Goal: Task Accomplishment & Management: Manage account settings

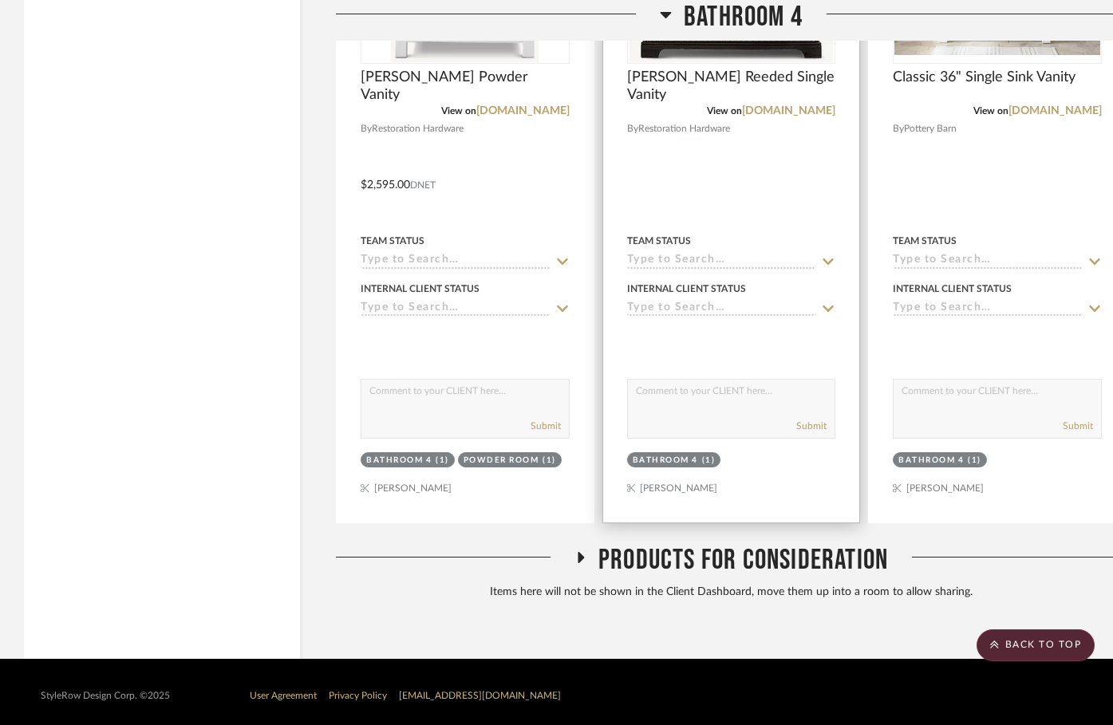
scroll to position [3656, 0]
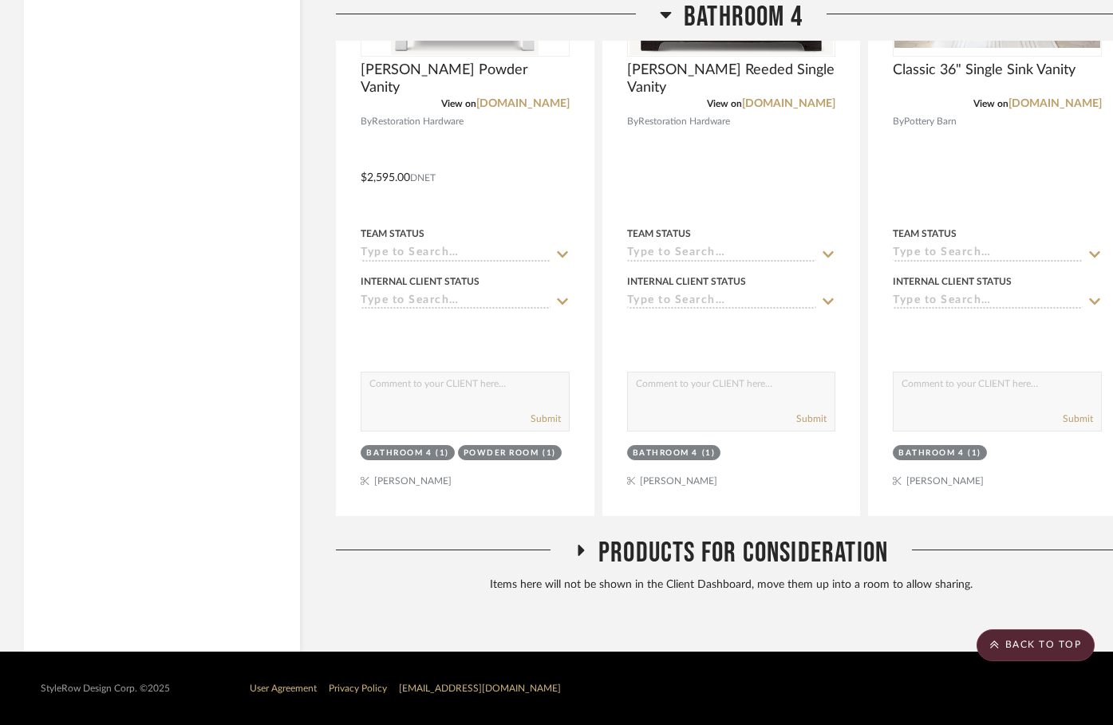
click at [576, 550] on icon at bounding box center [580, 551] width 19 height 12
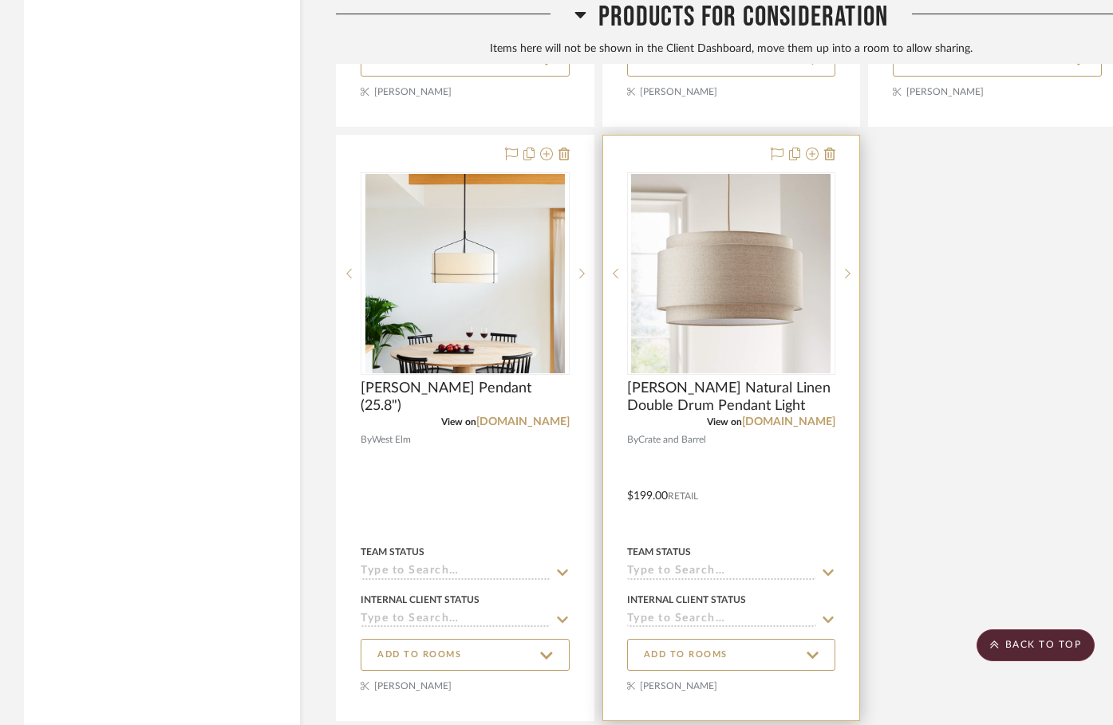
scroll to position [5331, 0]
click at [830, 158] on icon at bounding box center [829, 153] width 11 height 13
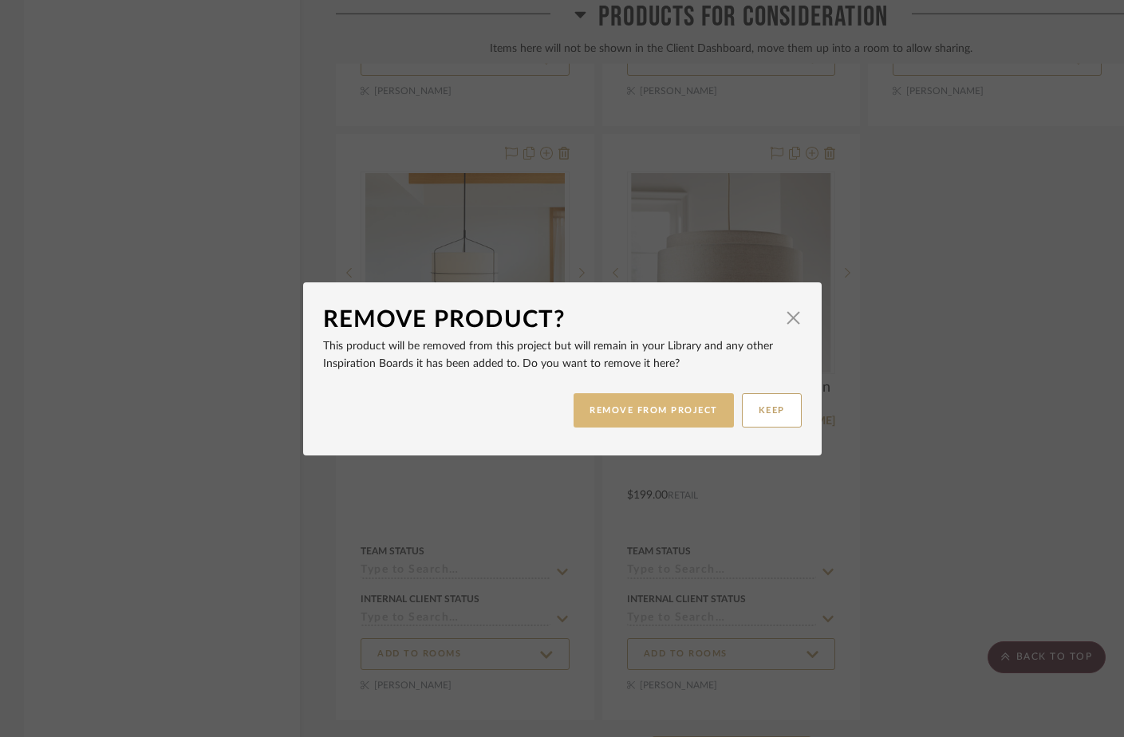
click at [642, 409] on button "REMOVE FROM PROJECT" at bounding box center [654, 410] width 160 height 34
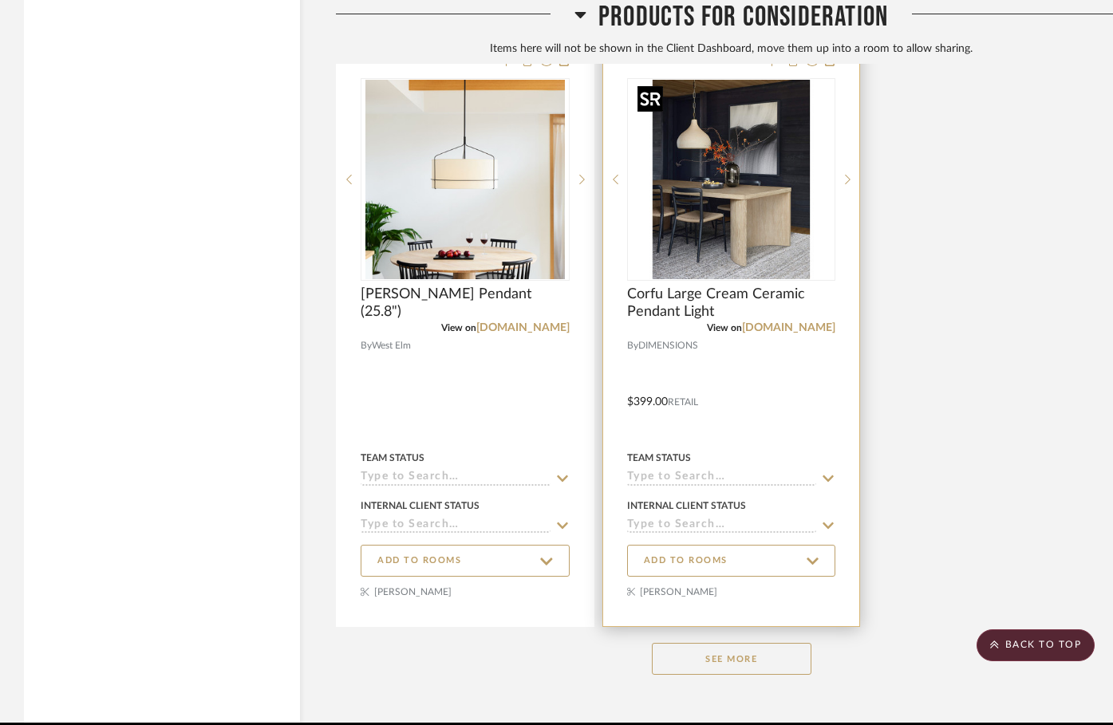
scroll to position [5496, 0]
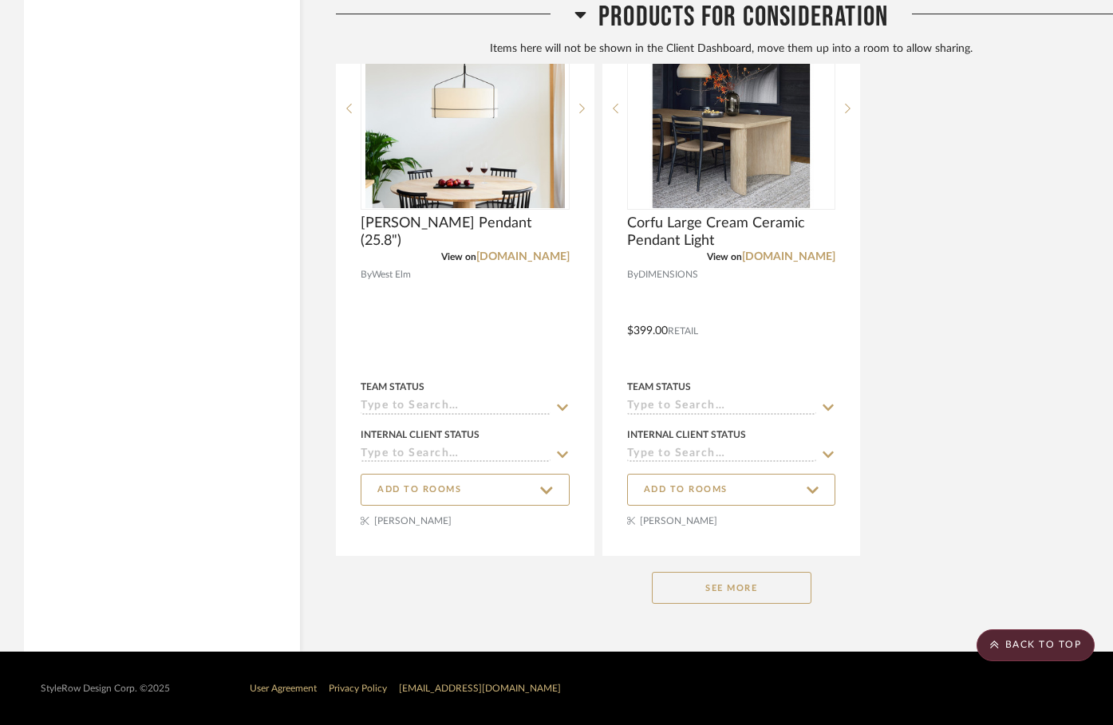
click at [741, 597] on button "See More" at bounding box center [732, 588] width 160 height 32
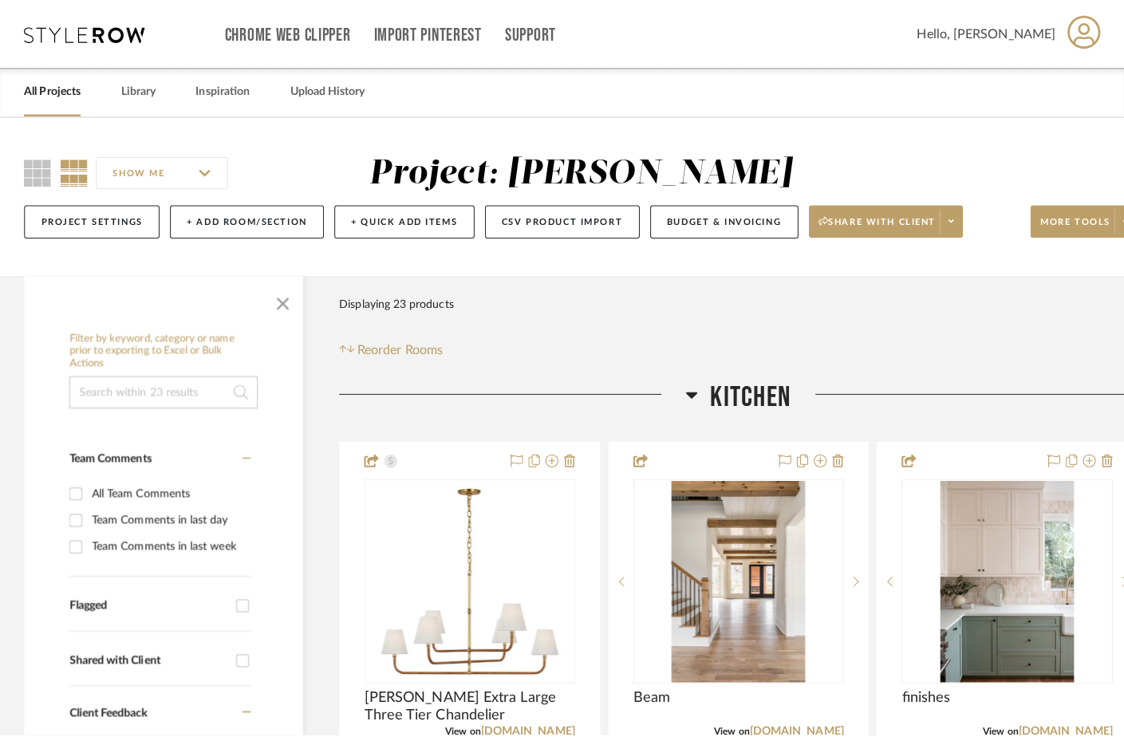
scroll to position [0, 0]
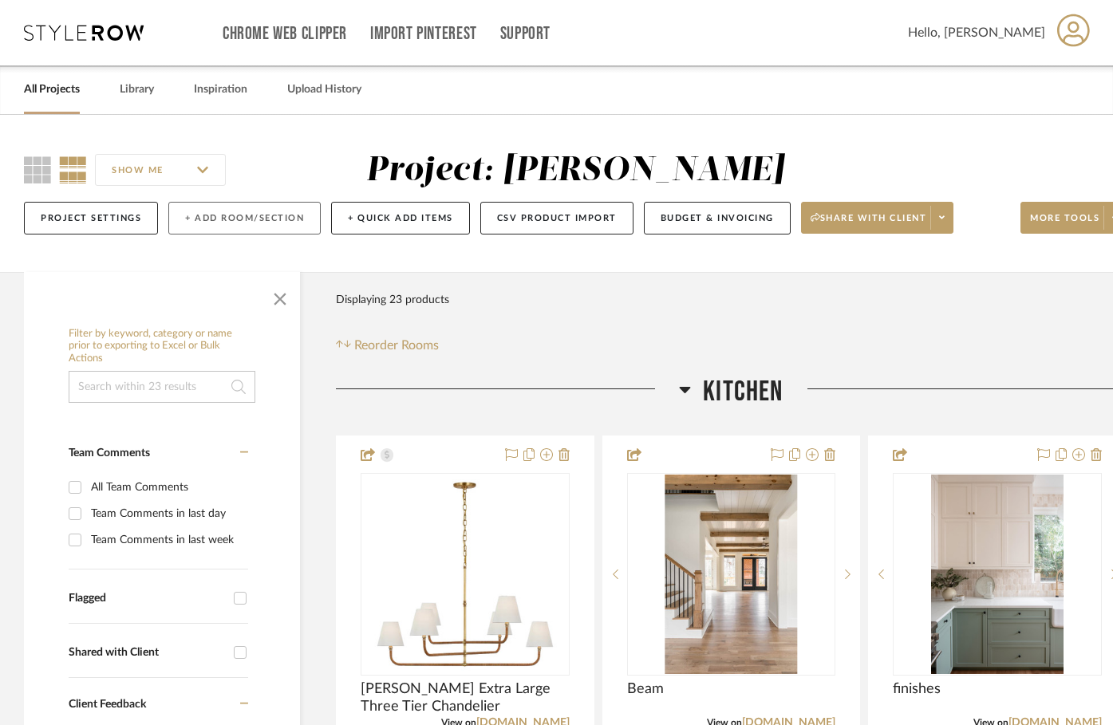
click at [235, 218] on button "+ Add Room/Section" at bounding box center [244, 218] width 152 height 33
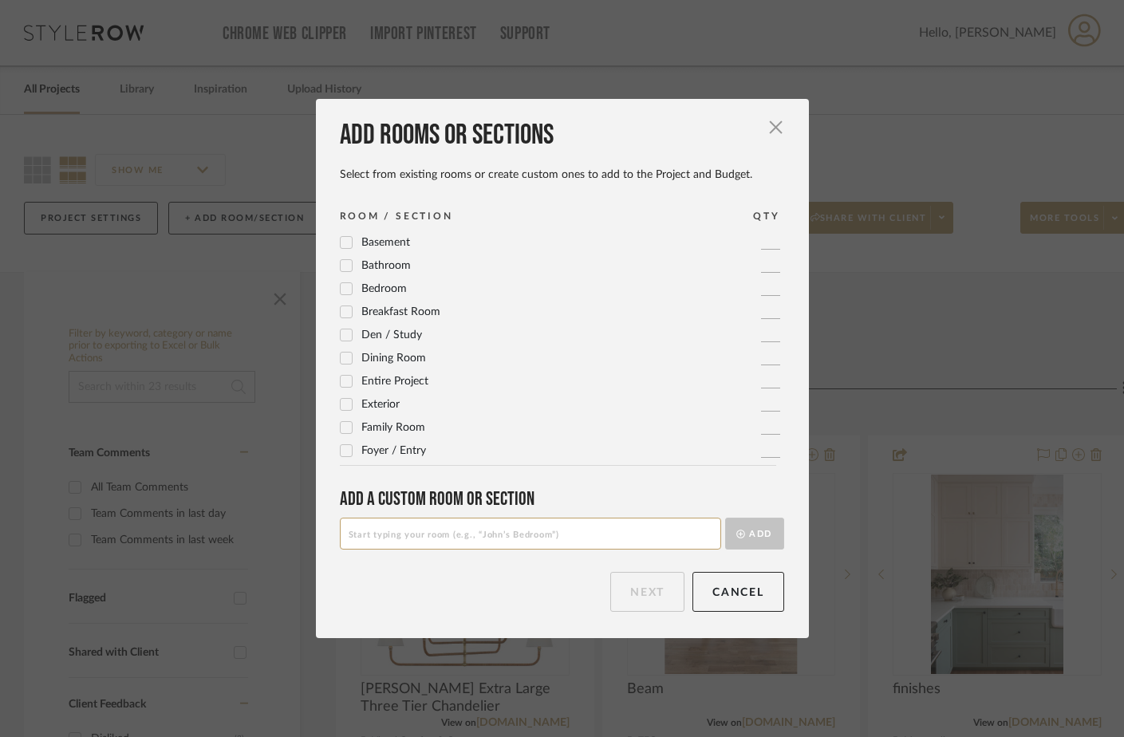
click at [342, 358] on icon at bounding box center [346, 359] width 10 height 8
click at [341, 313] on icon at bounding box center [346, 311] width 11 height 11
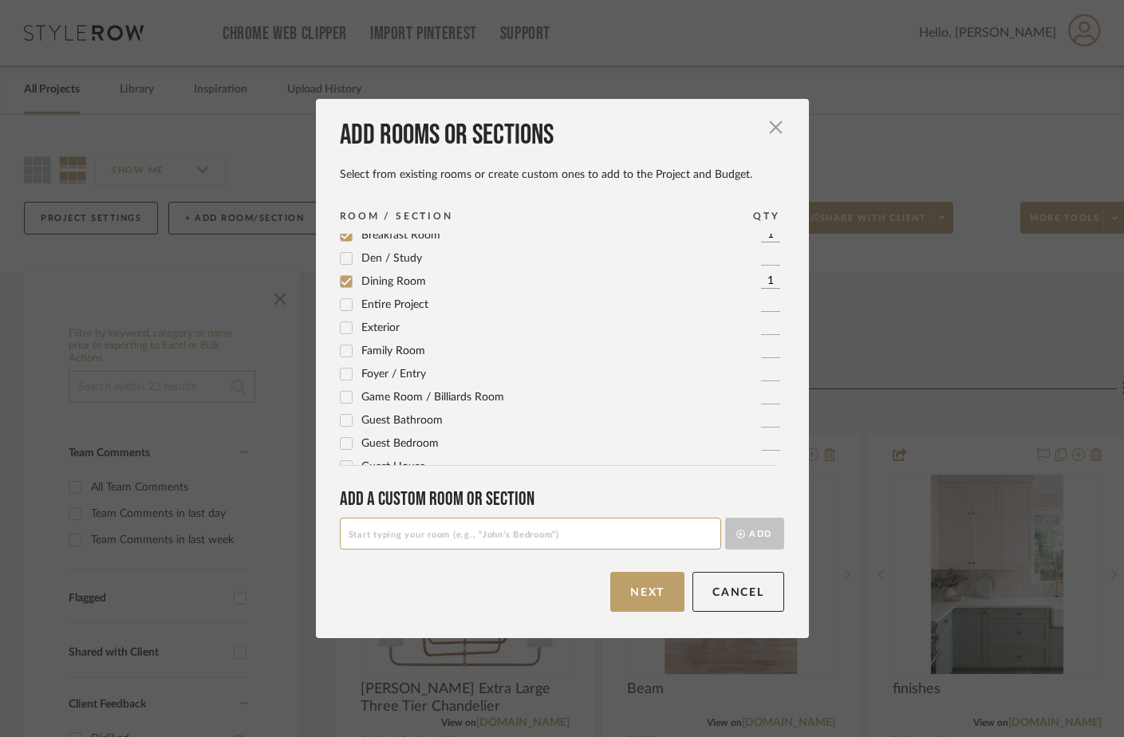
scroll to position [78, 0]
click at [341, 350] on icon at bounding box center [346, 349] width 11 height 11
click at [342, 296] on icon at bounding box center [346, 293] width 11 height 11
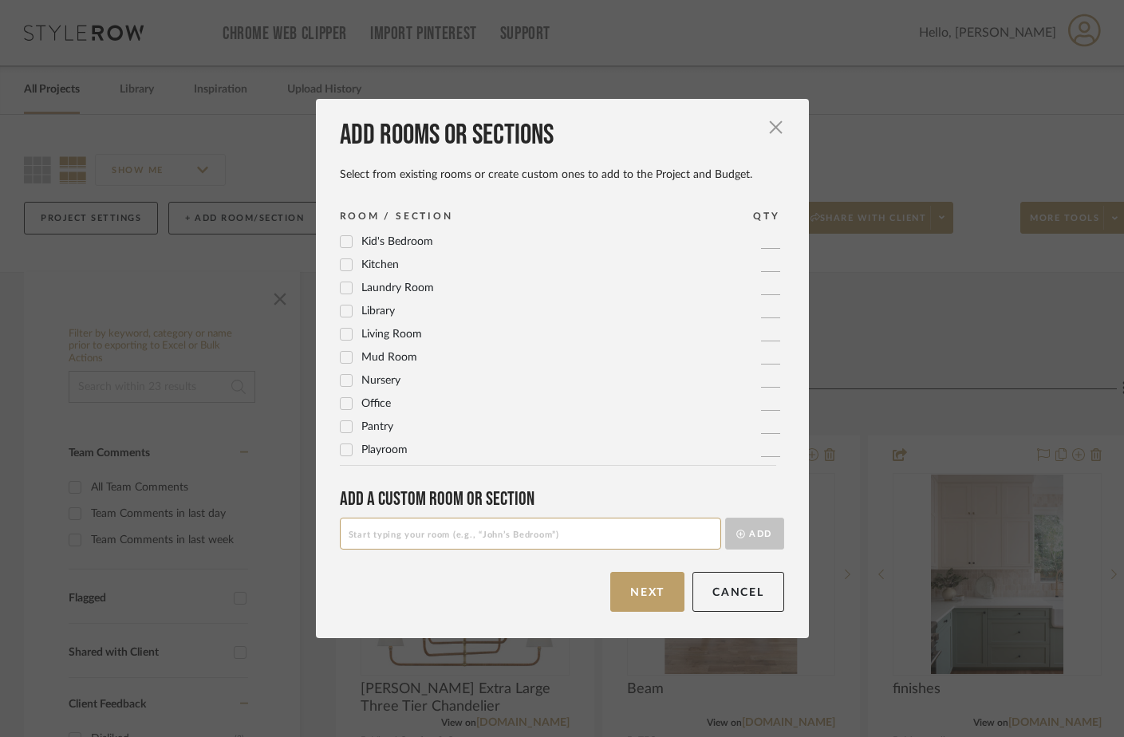
scroll to position [396, 0]
click at [346, 358] on icon at bounding box center [346, 355] width 11 height 11
click at [343, 401] on icon at bounding box center [346, 402] width 11 height 11
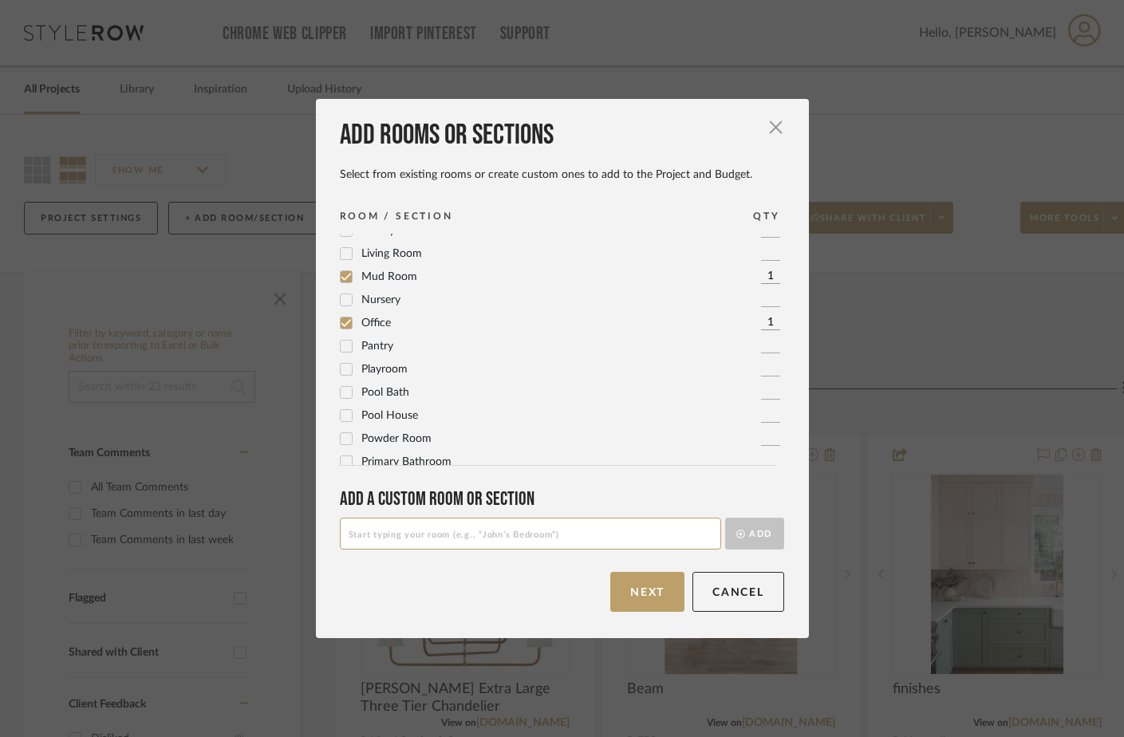
scroll to position [476, 0]
click at [341, 346] on icon at bounding box center [346, 345] width 11 height 11
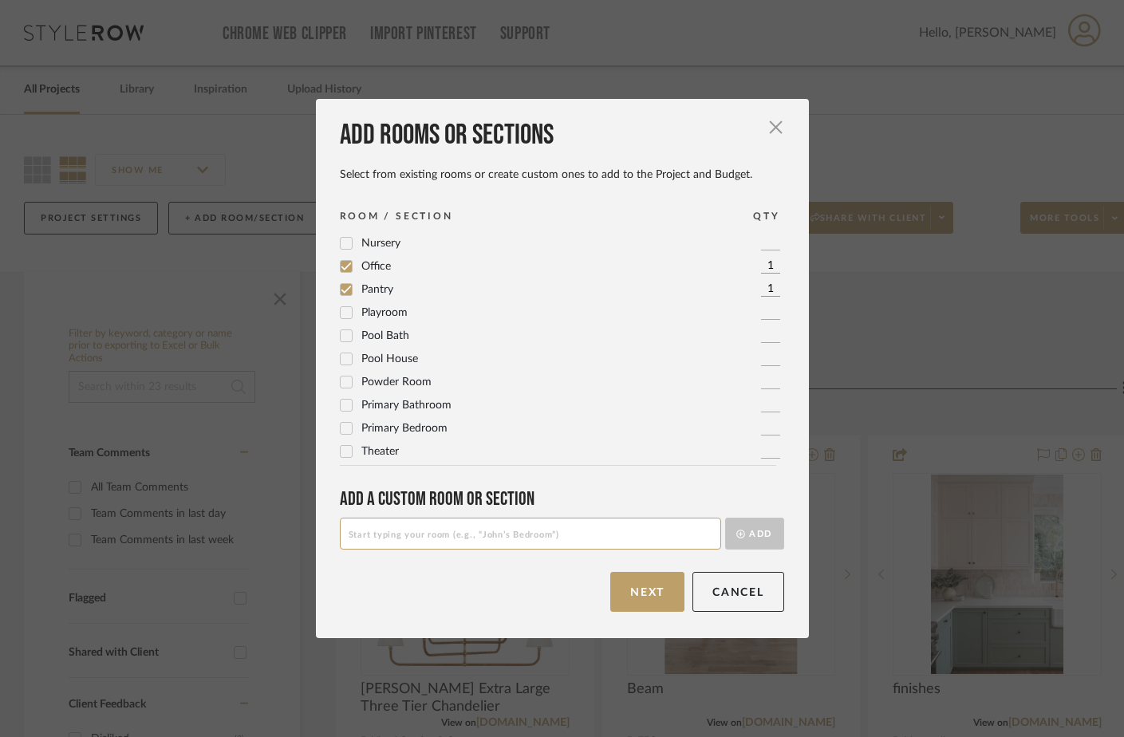
scroll to position [532, 0]
click at [341, 381] on icon at bounding box center [346, 381] width 11 height 11
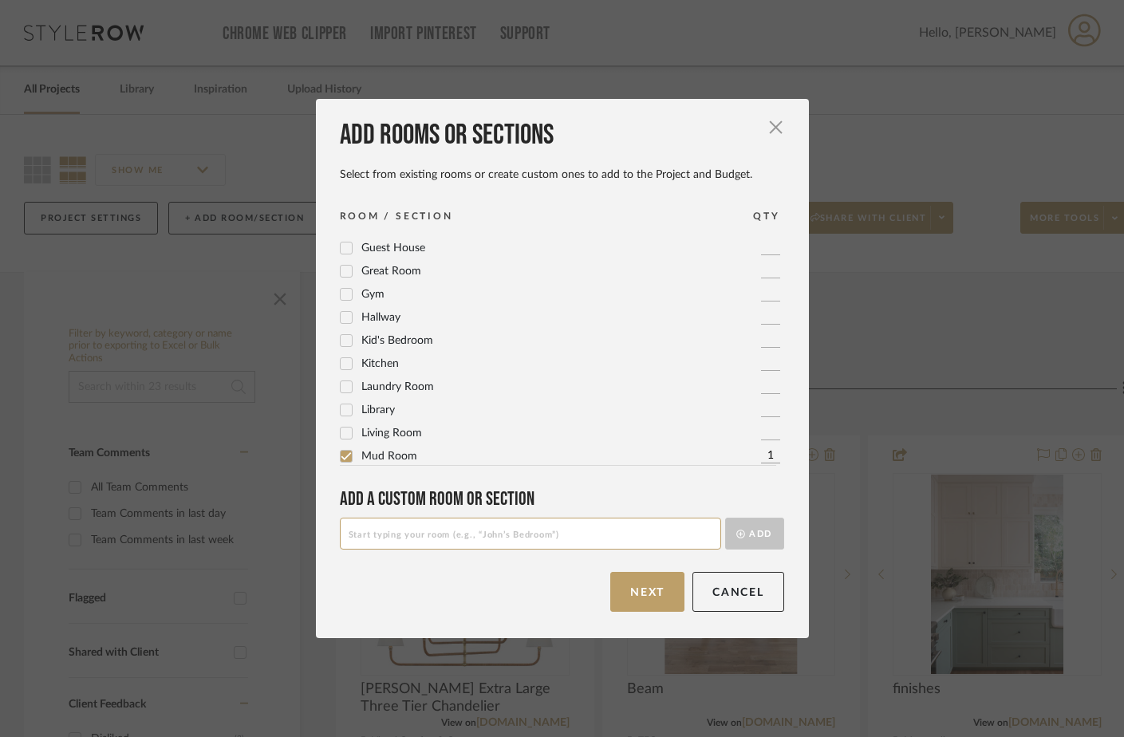
scroll to position [294, 0]
click at [624, 589] on button "Next" at bounding box center [647, 592] width 74 height 40
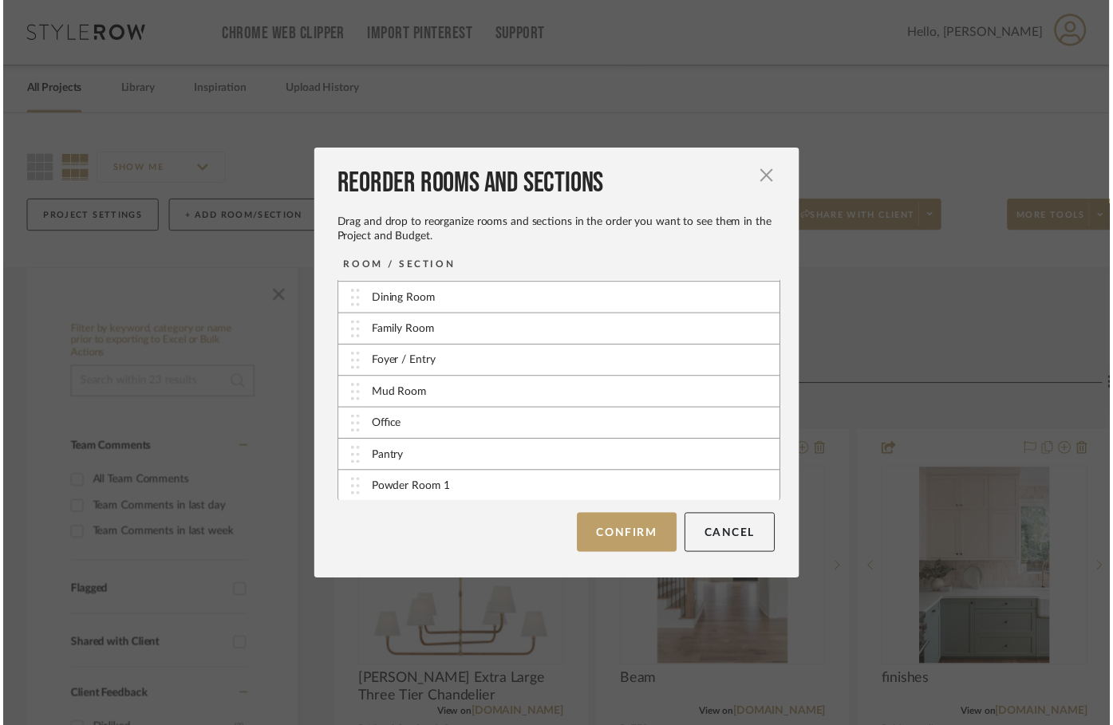
scroll to position [160, 0]
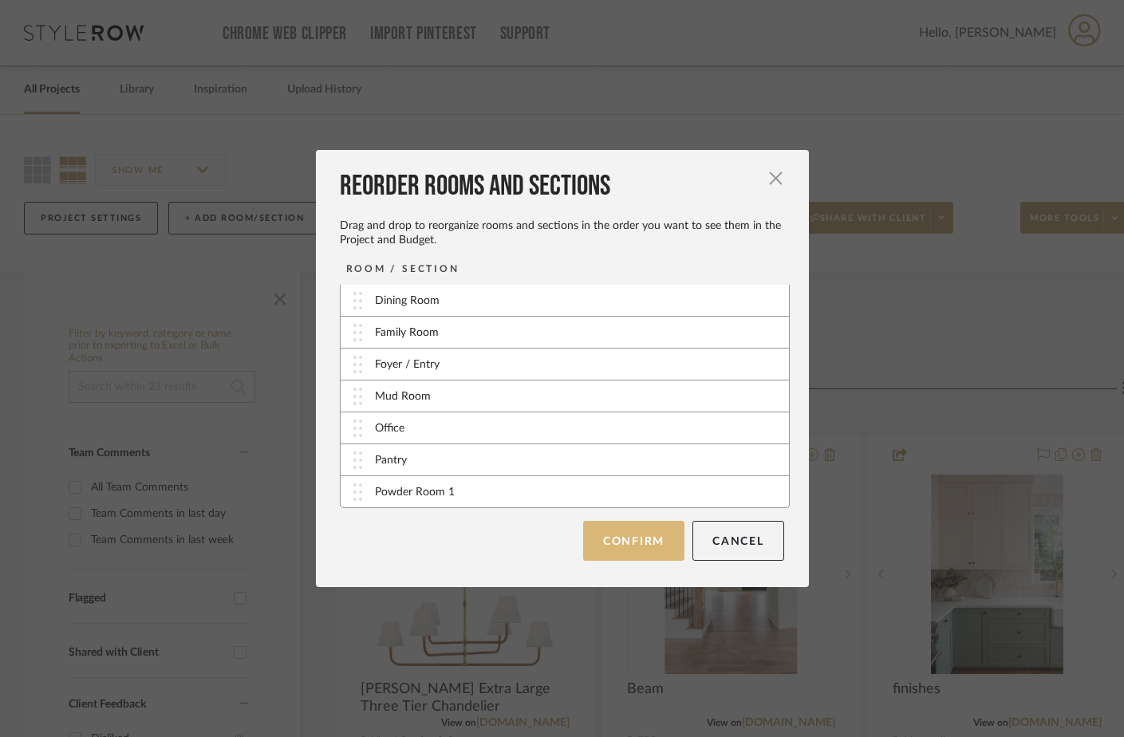
click at [608, 539] on button "Confirm" at bounding box center [633, 541] width 101 height 40
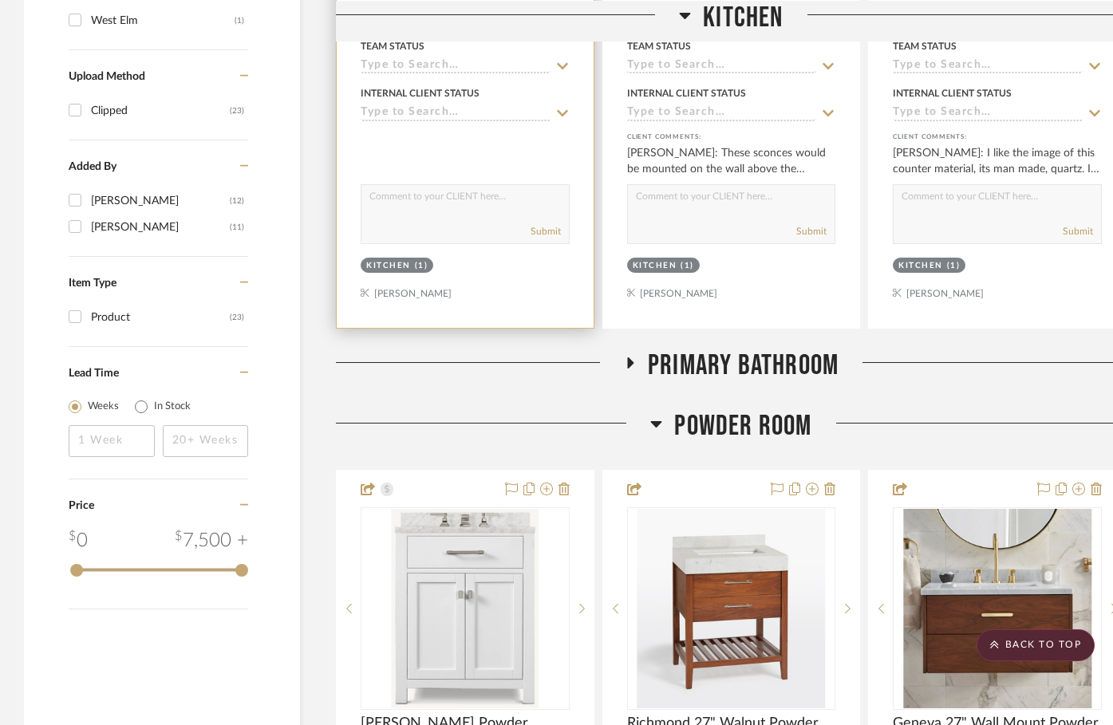
scroll to position [1516, 0]
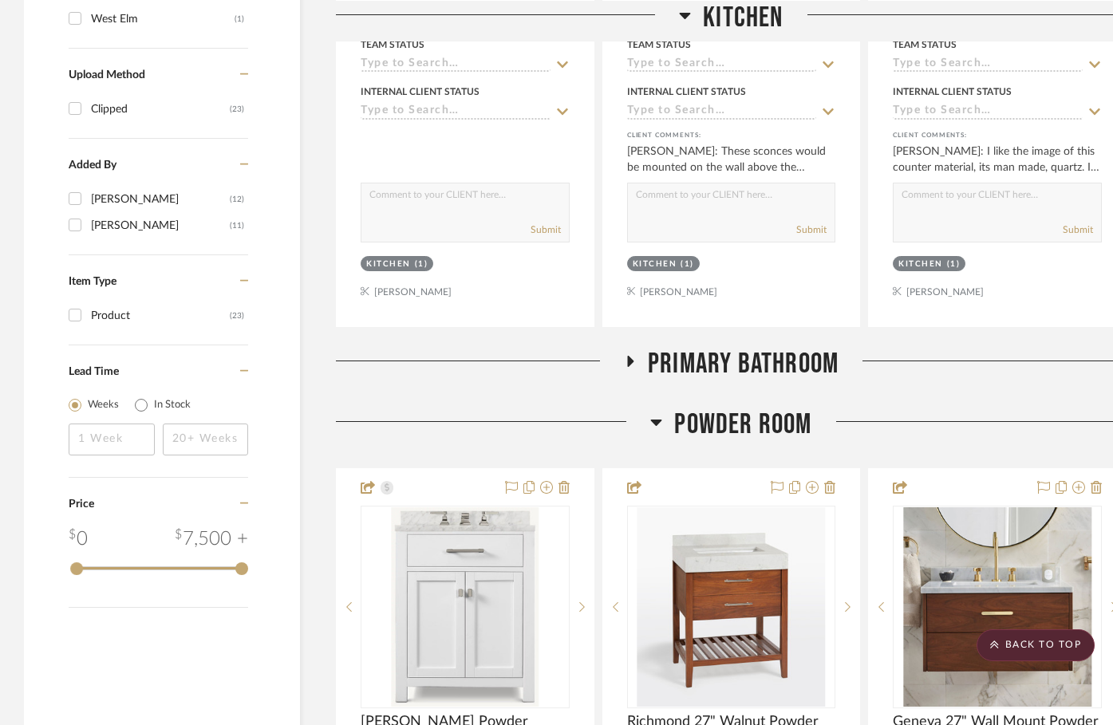
click at [634, 361] on icon at bounding box center [629, 361] width 19 height 12
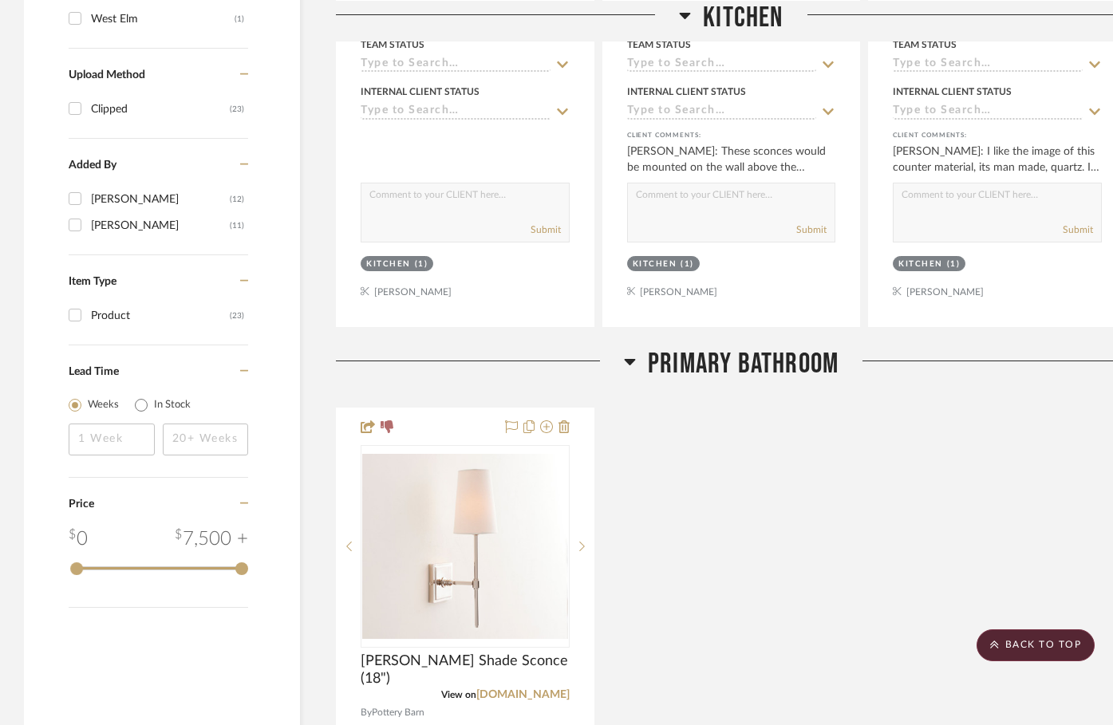
click at [622, 364] on div at bounding box center [480, 367] width 288 height 41
click at [630, 360] on icon at bounding box center [629, 362] width 11 height 6
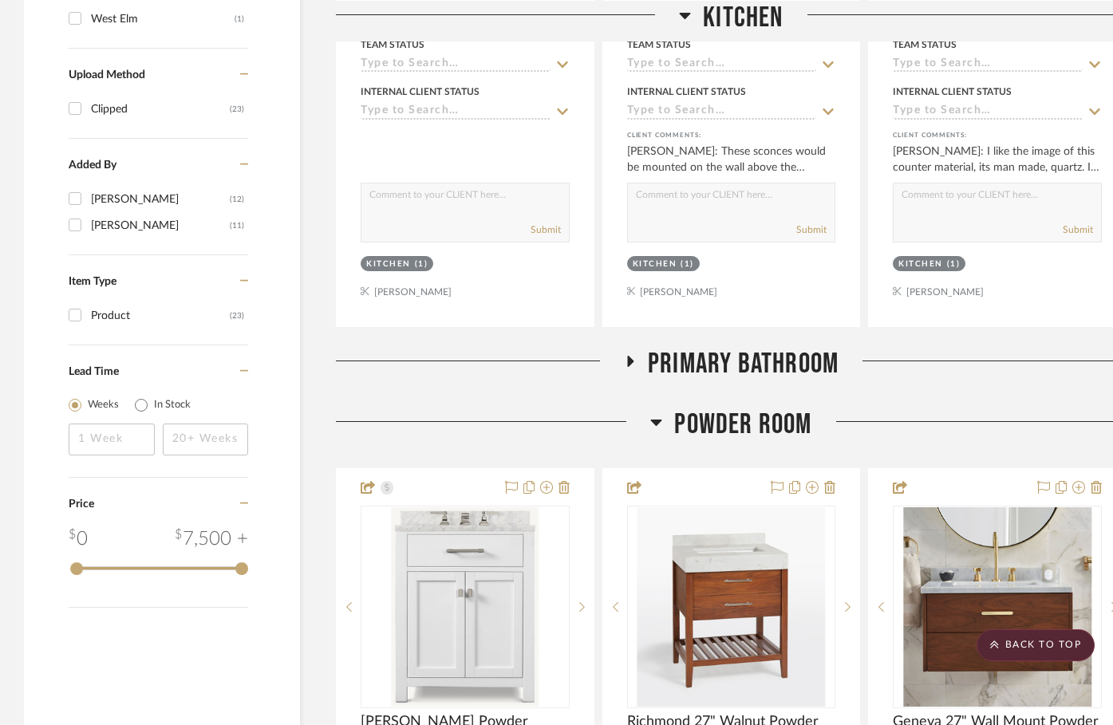
click at [653, 420] on icon at bounding box center [656, 423] width 11 height 6
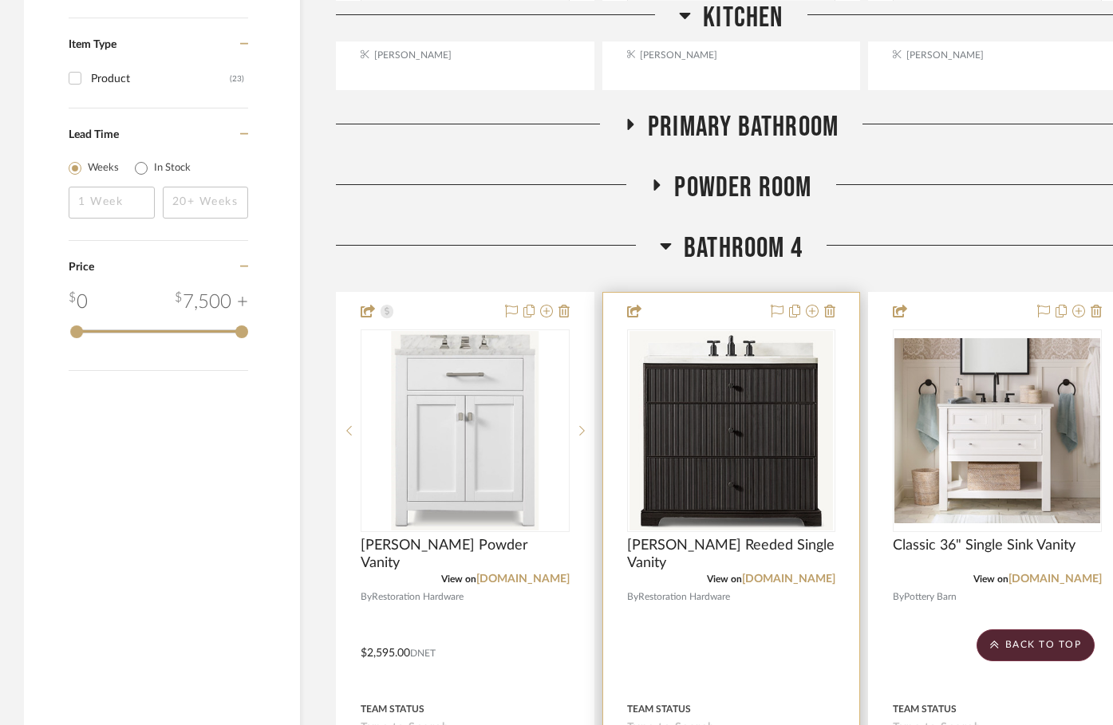
scroll to position [1755, 0]
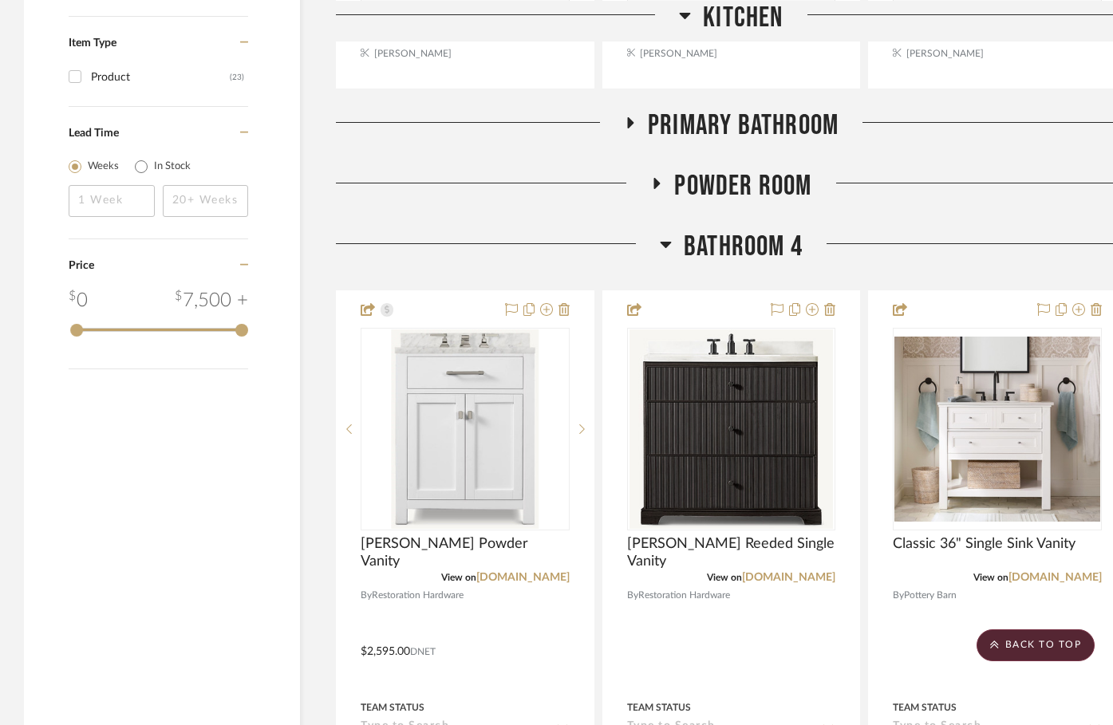
click at [666, 240] on icon at bounding box center [666, 244] width 12 height 19
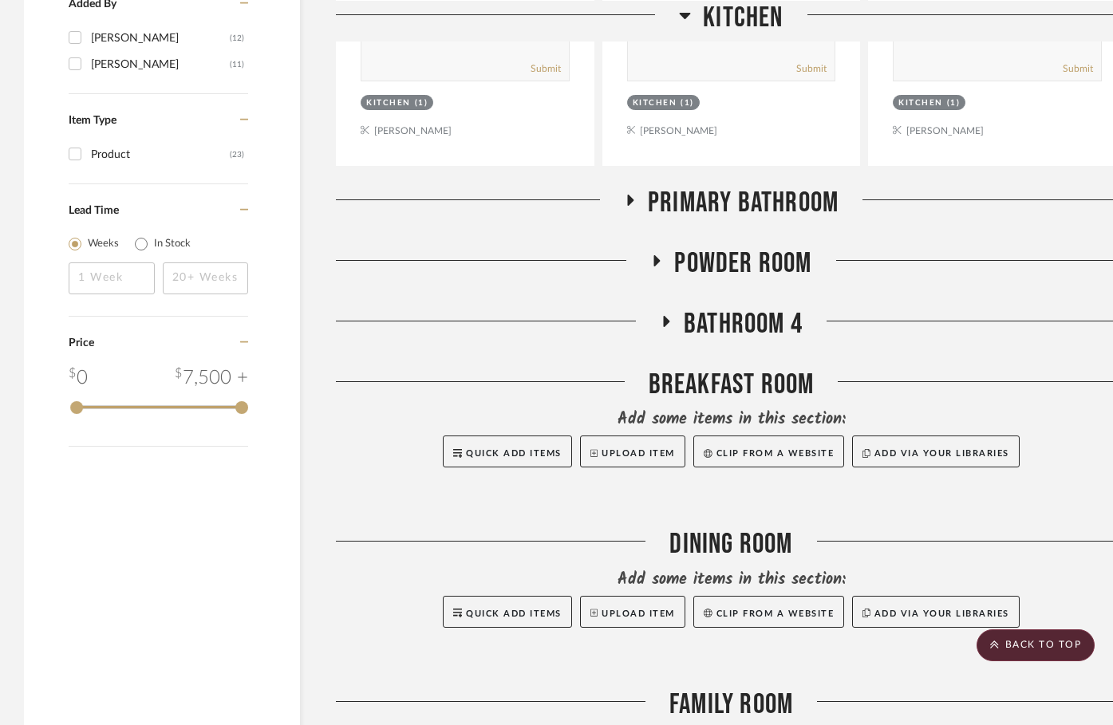
scroll to position [1677, 0]
click at [665, 320] on icon at bounding box center [667, 322] width 6 height 11
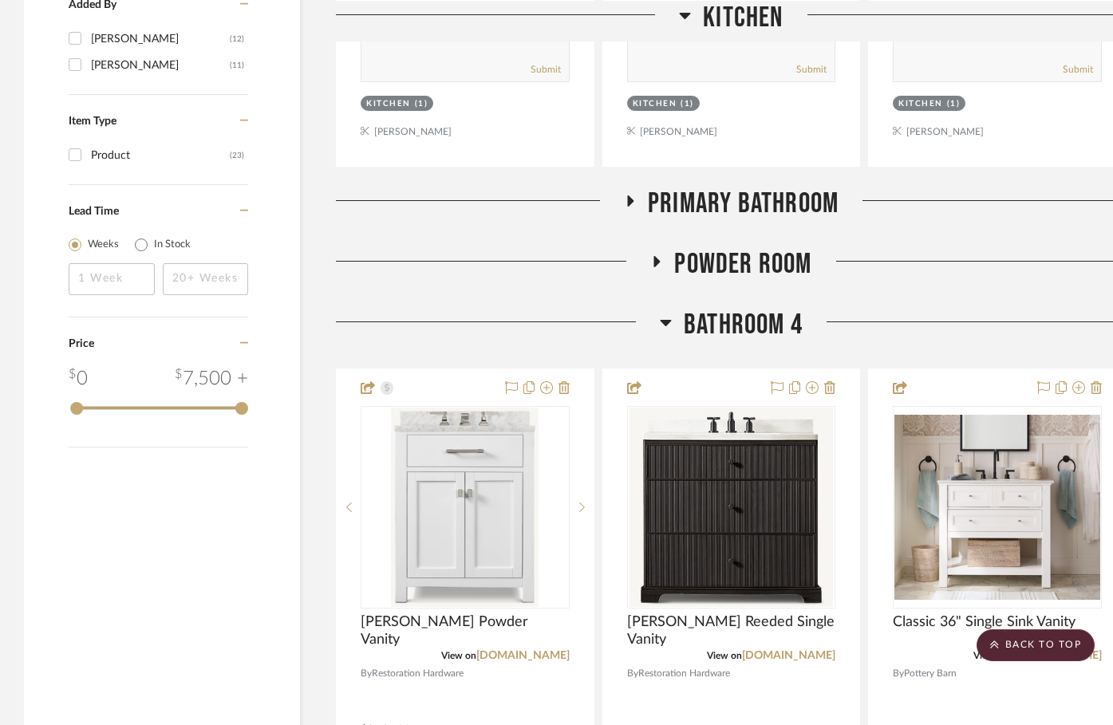
click at [665, 320] on icon at bounding box center [666, 322] width 12 height 19
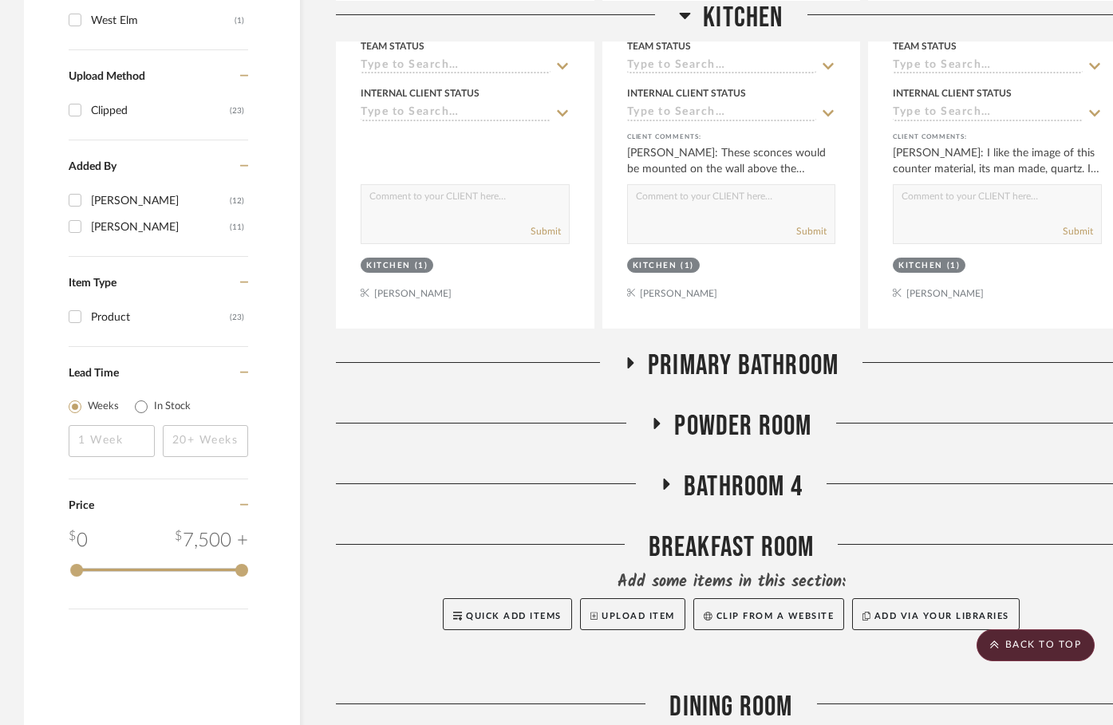
scroll to position [1515, 0]
click at [655, 412] on h3 "Powder Room" at bounding box center [730, 426] width 161 height 34
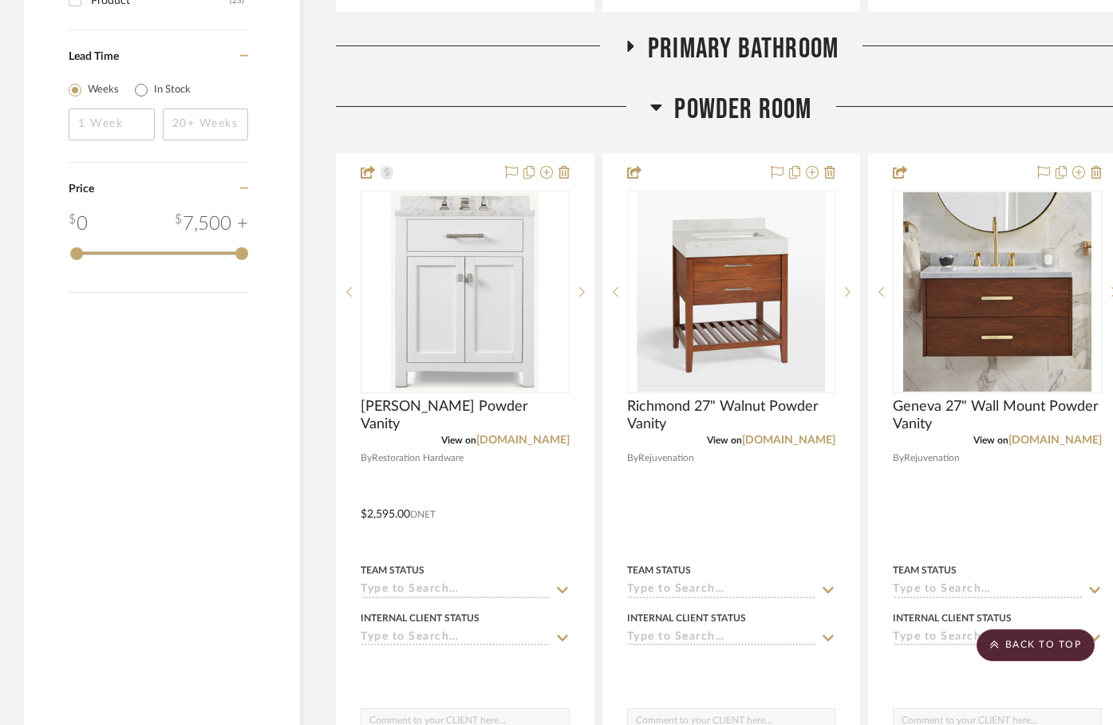
scroll to position [1834, 0]
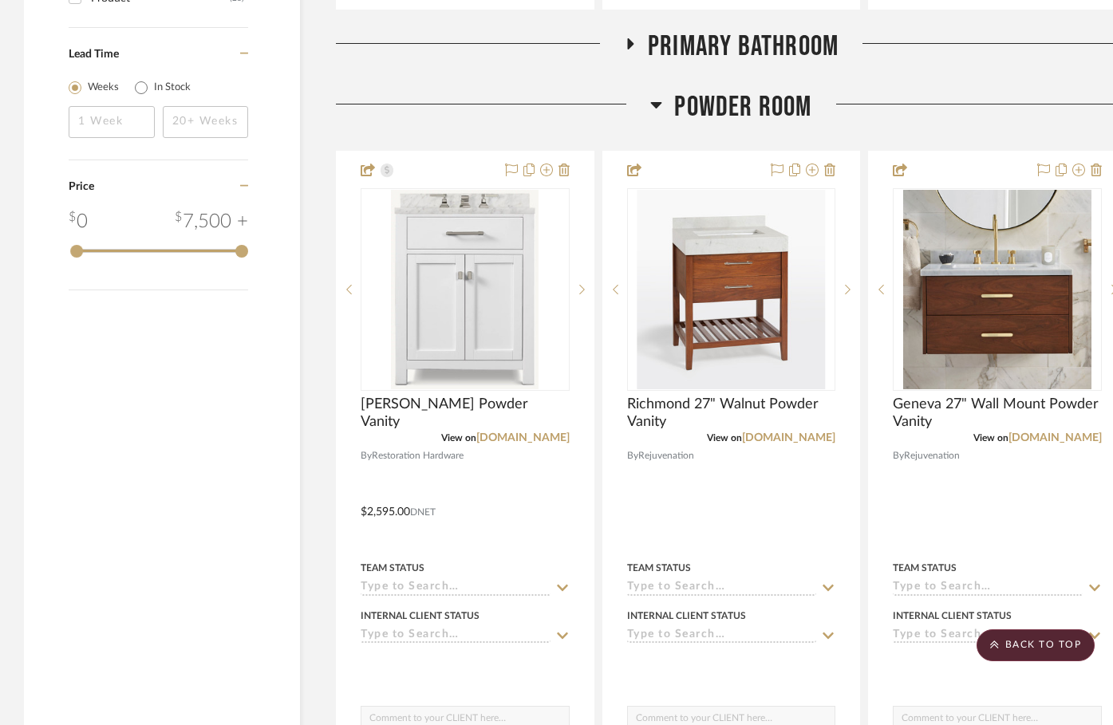
click at [654, 101] on icon at bounding box center [656, 104] width 12 height 19
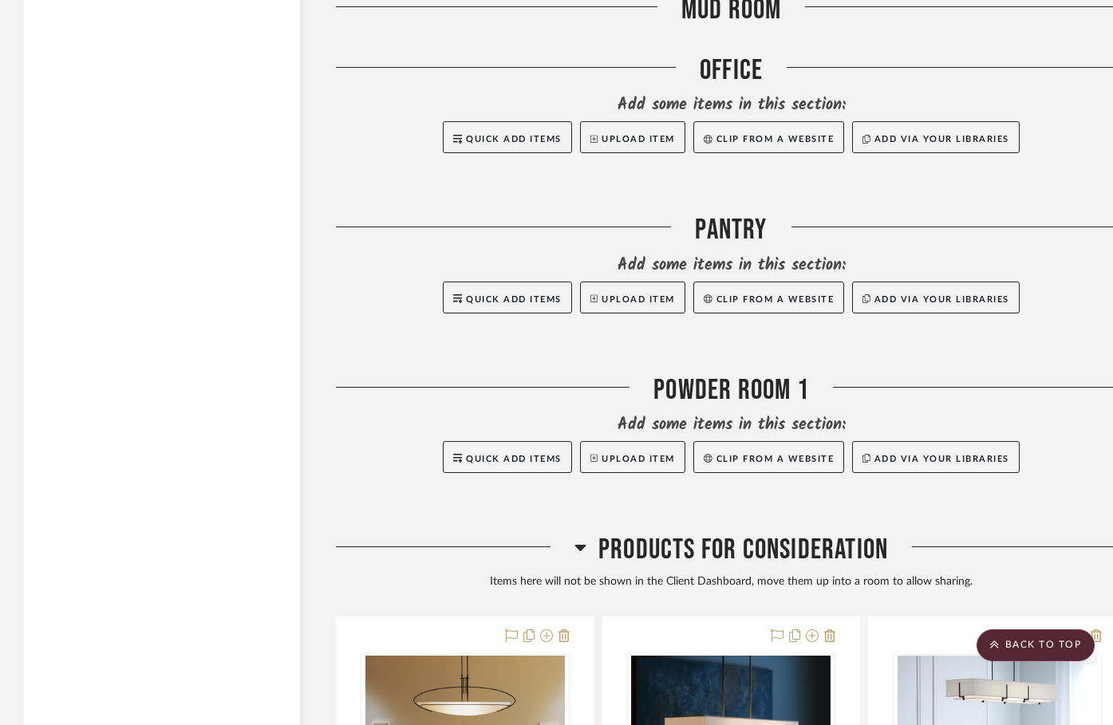
scroll to position [2791, 0]
click at [702, 391] on div "Powder Room 1" at bounding box center [731, 393] width 791 height 41
drag, startPoint x: 701, startPoint y: 391, endPoint x: 663, endPoint y: 386, distance: 37.8
click at [663, 386] on div "Powder Room 1" at bounding box center [731, 393] width 791 height 41
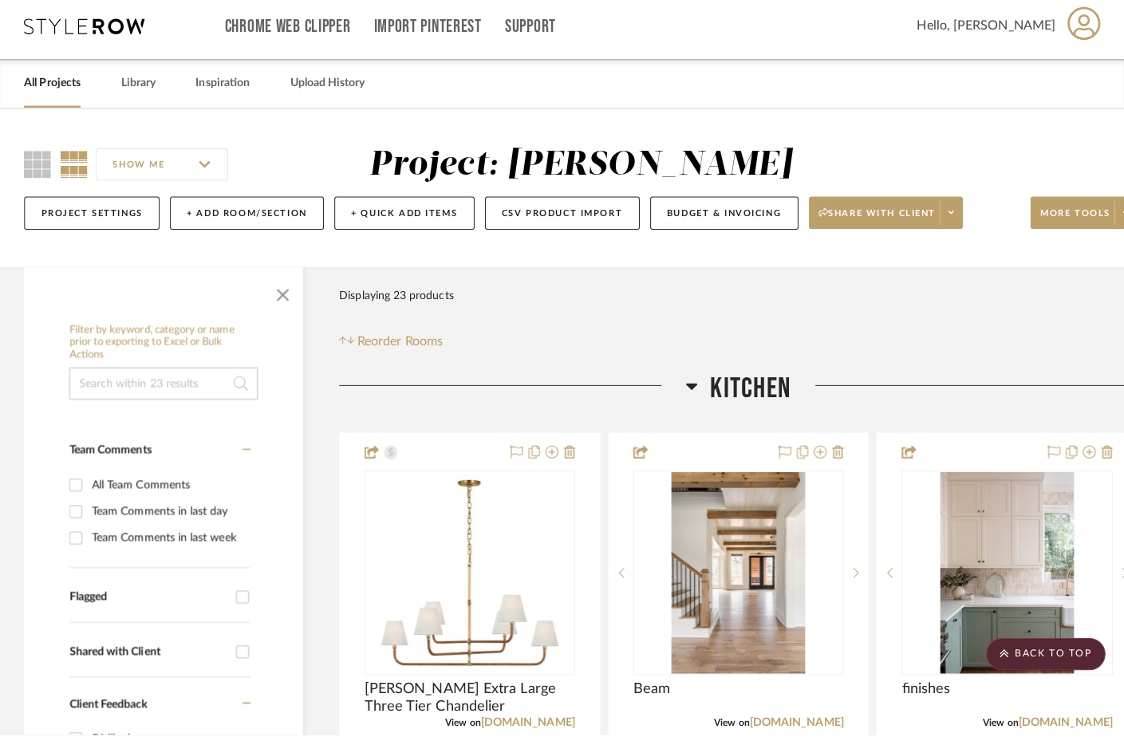
scroll to position [0, 0]
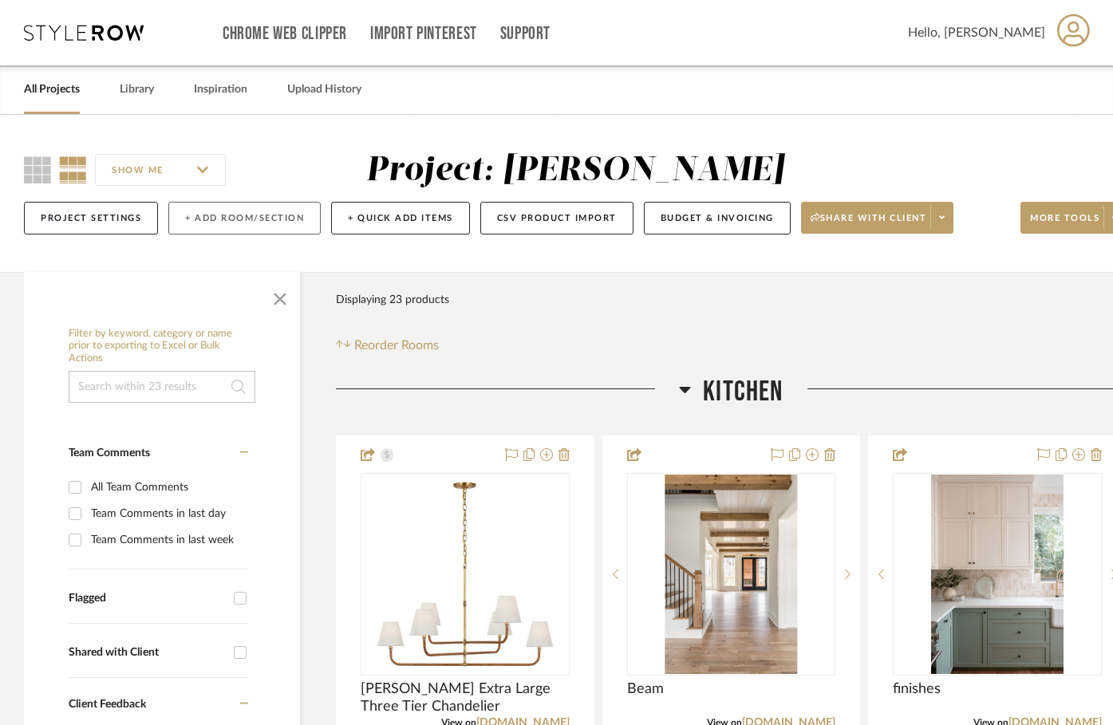
click at [208, 216] on button "+ Add Room/Section" at bounding box center [244, 218] width 152 height 33
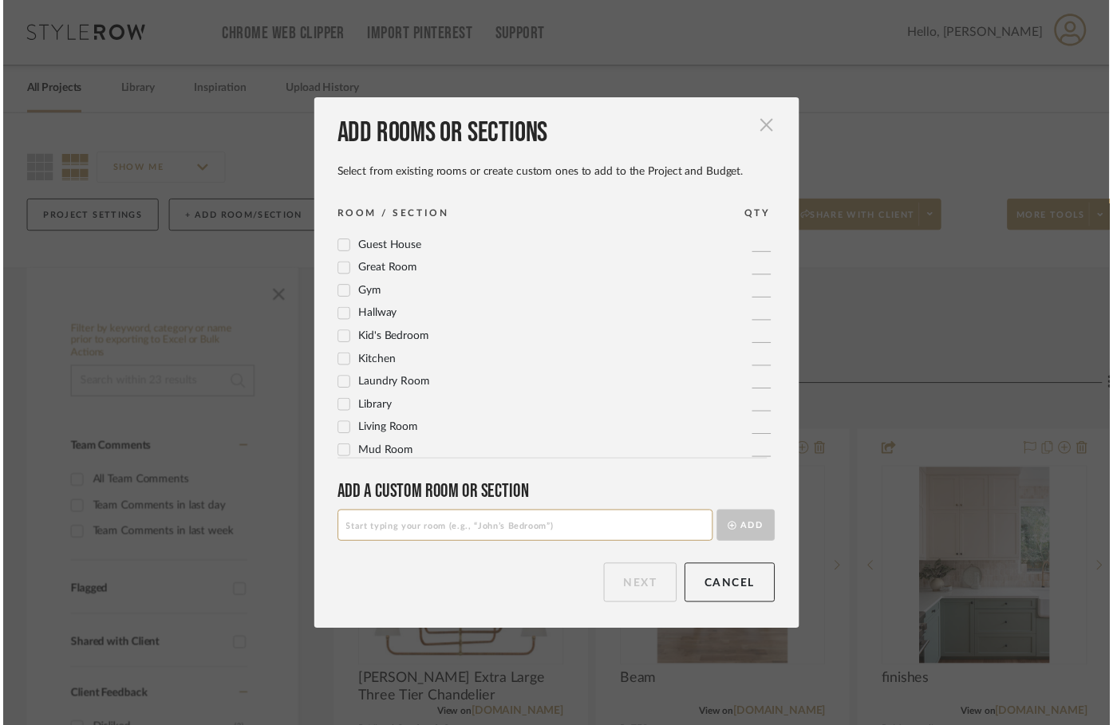
scroll to position [294, 0]
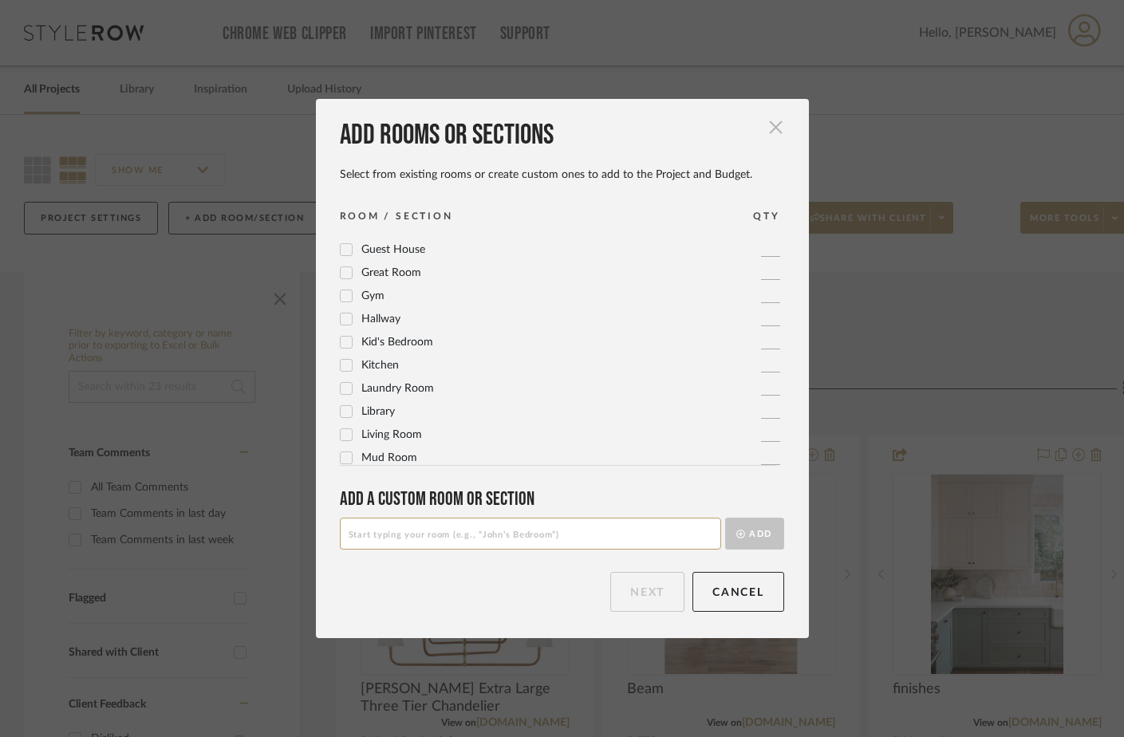
click at [771, 128] on span "button" at bounding box center [776, 128] width 32 height 32
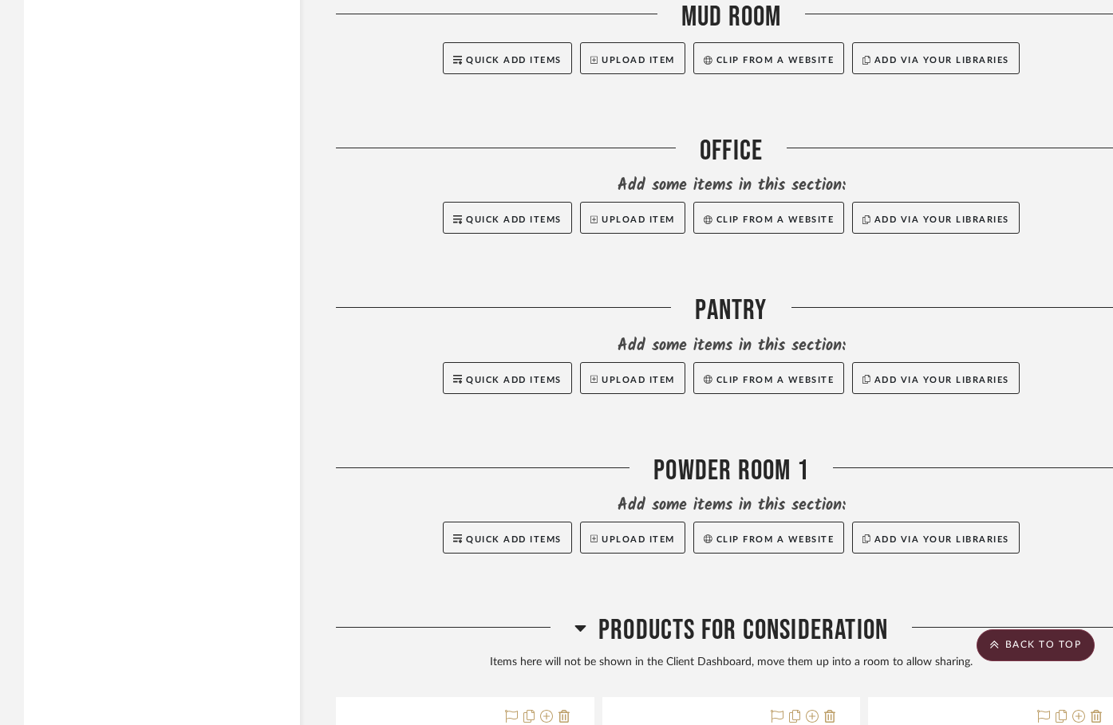
scroll to position [2711, 0]
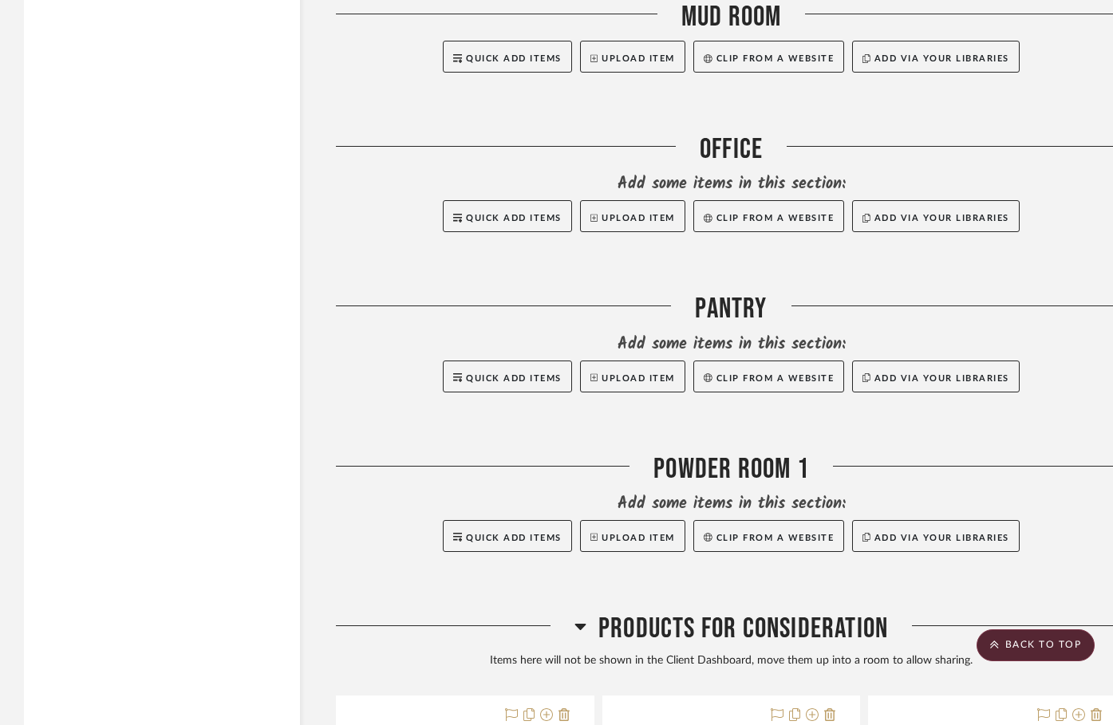
click at [732, 471] on div "Powder Room 1" at bounding box center [731, 472] width 791 height 41
drag, startPoint x: 732, startPoint y: 471, endPoint x: 488, endPoint y: 584, distance: 268.5
click at [488, 584] on div at bounding box center [731, 572] width 791 height 40
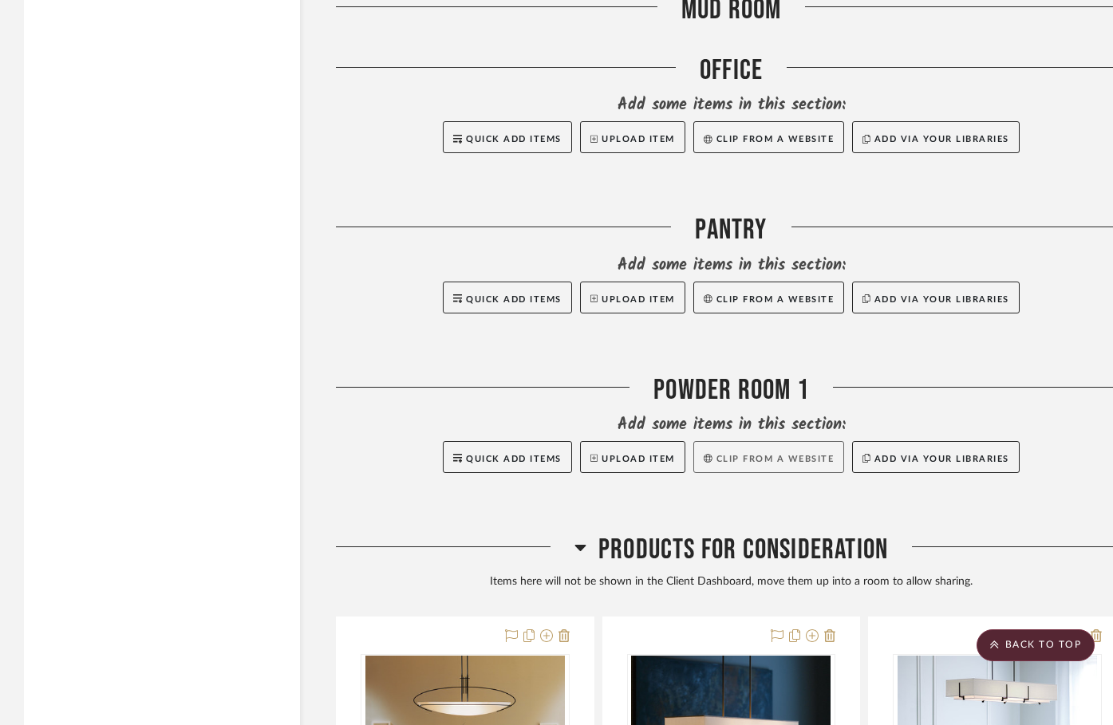
scroll to position [2791, 0]
drag, startPoint x: 706, startPoint y: 464, endPoint x: 698, endPoint y: 494, distance: 30.6
click at [698, 493] on div at bounding box center [731, 492] width 791 height 40
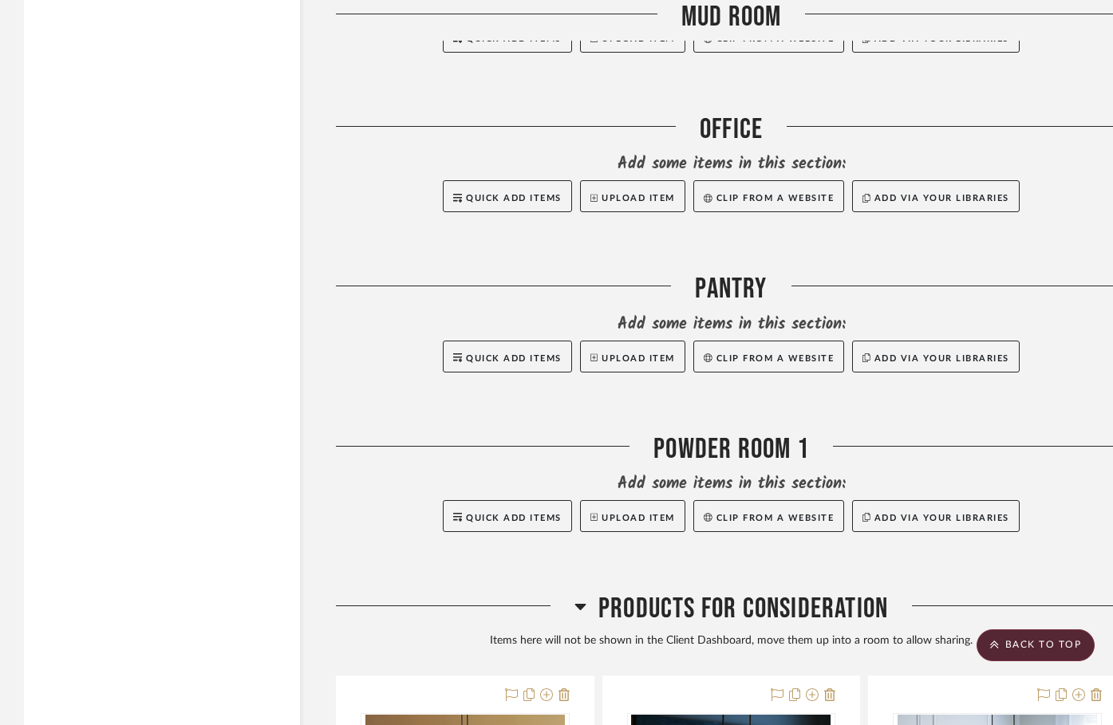
scroll to position [2725, 0]
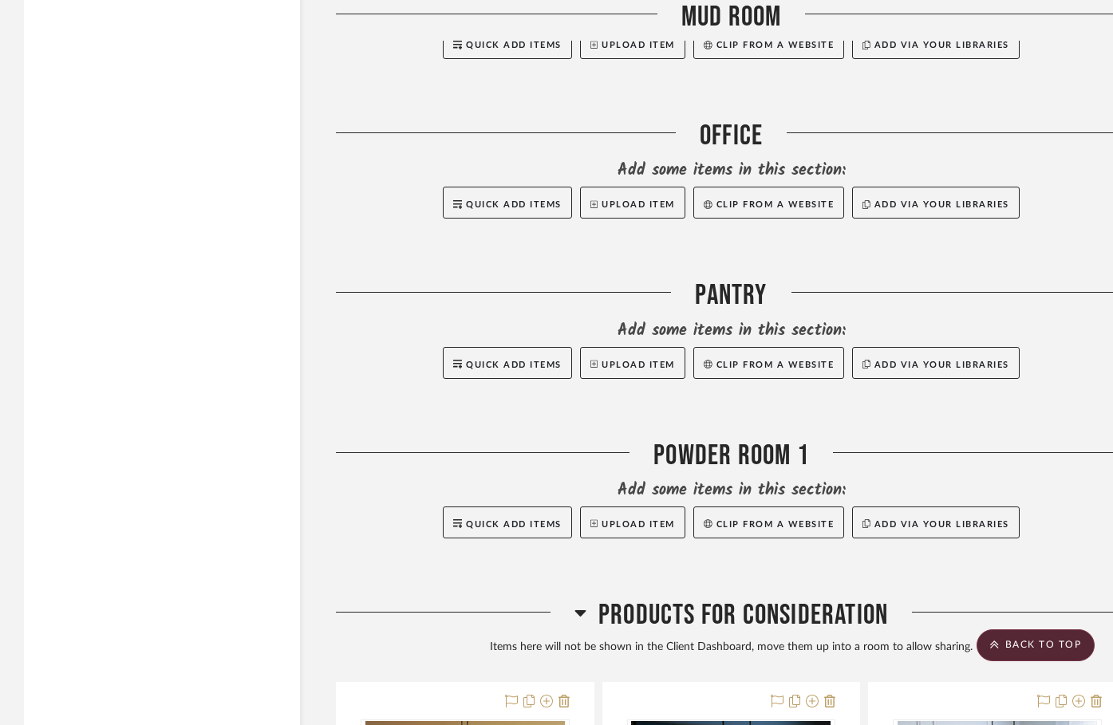
click at [703, 446] on div "Powder Room 1" at bounding box center [731, 459] width 791 height 41
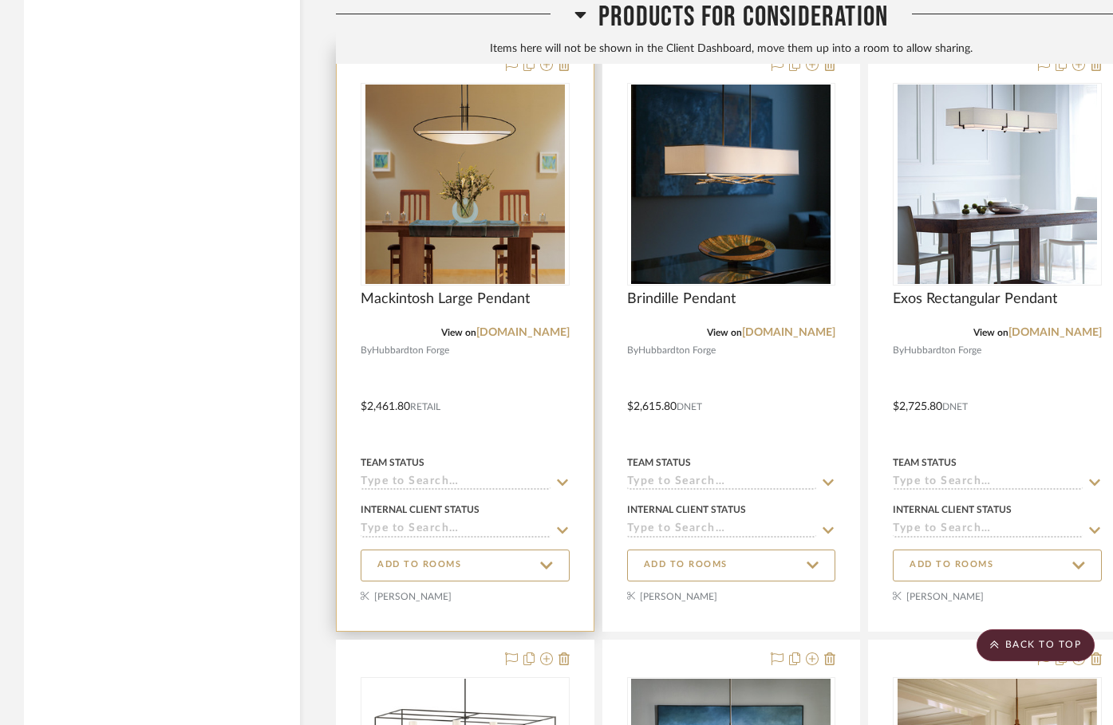
scroll to position [3363, 0]
click at [472, 567] on span "ADD TO ROOMS" at bounding box center [465, 565] width 176 height 22
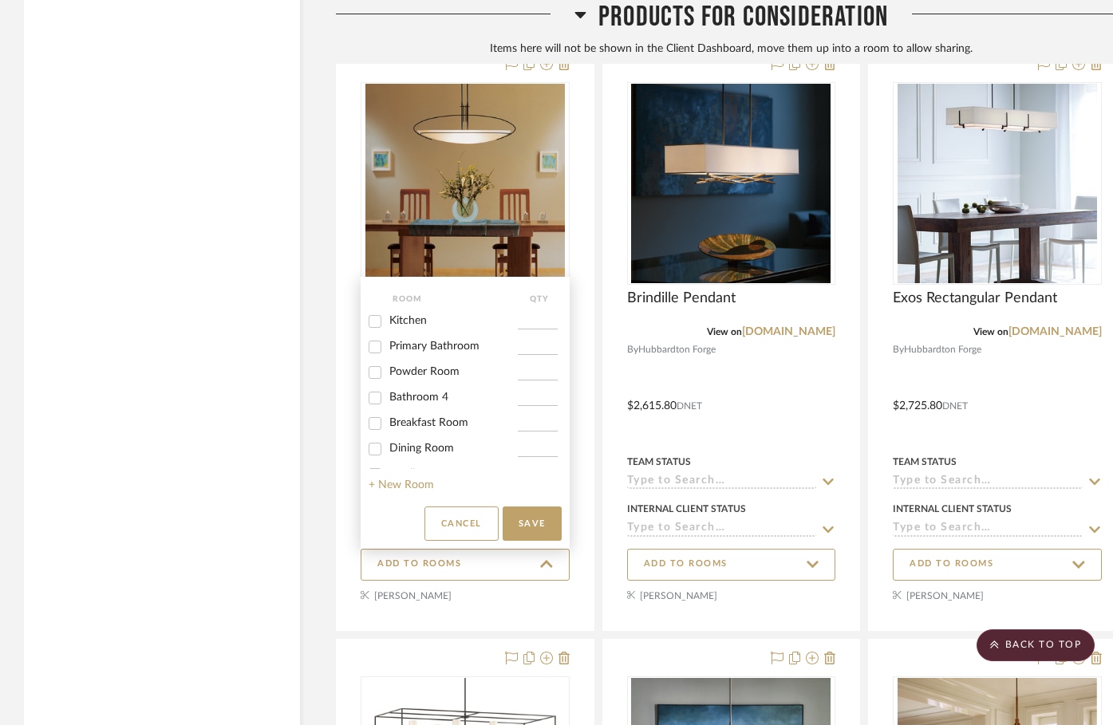
click at [380, 446] on input "Dining Room" at bounding box center [375, 449] width 26 height 26
checkbox input "true"
type input "1"
click at [529, 518] on button "Save" at bounding box center [532, 524] width 59 height 34
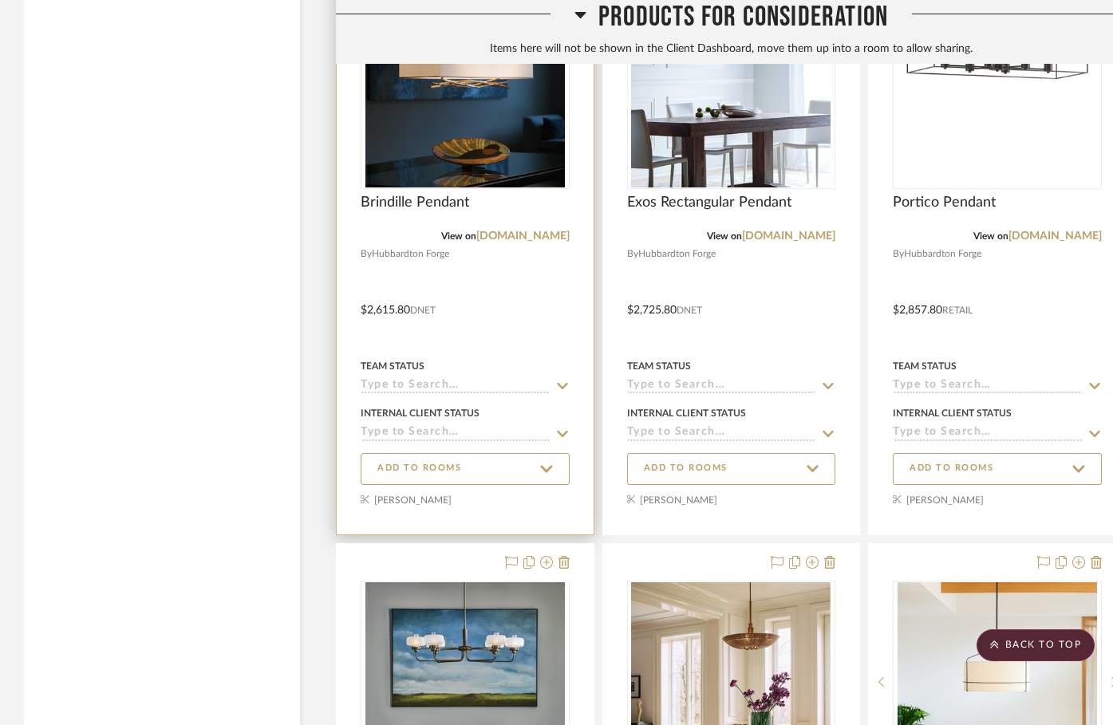
scroll to position [4081, 0]
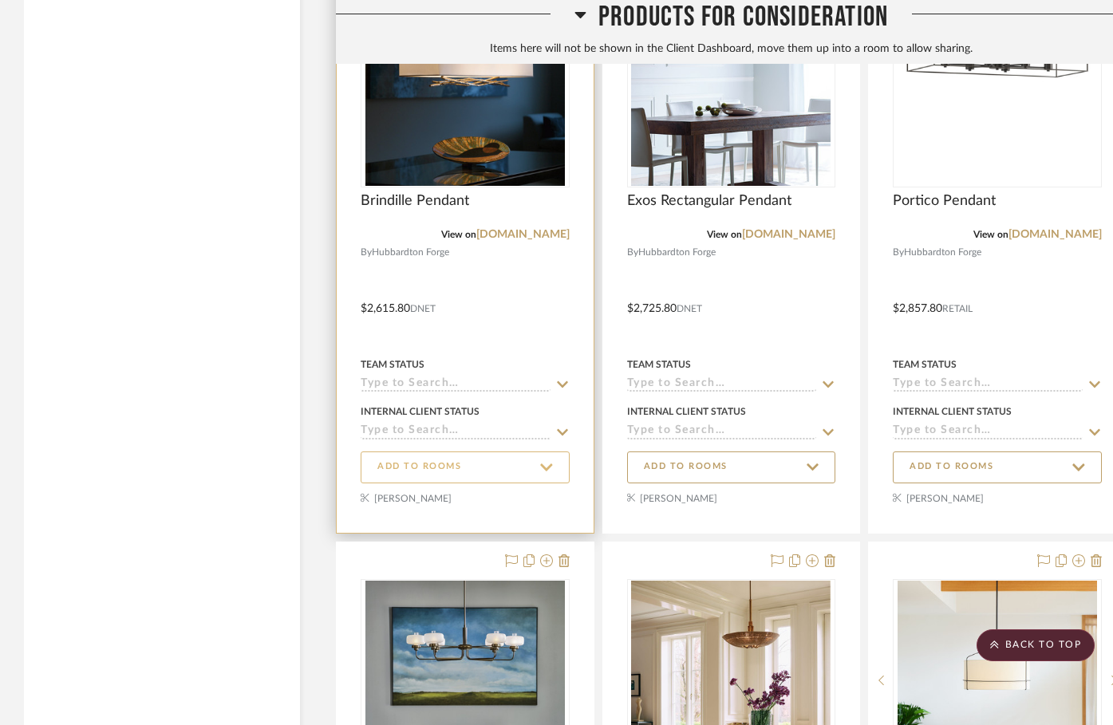
click at [441, 461] on span "ADD TO ROOMS" at bounding box center [419, 467] width 84 height 14
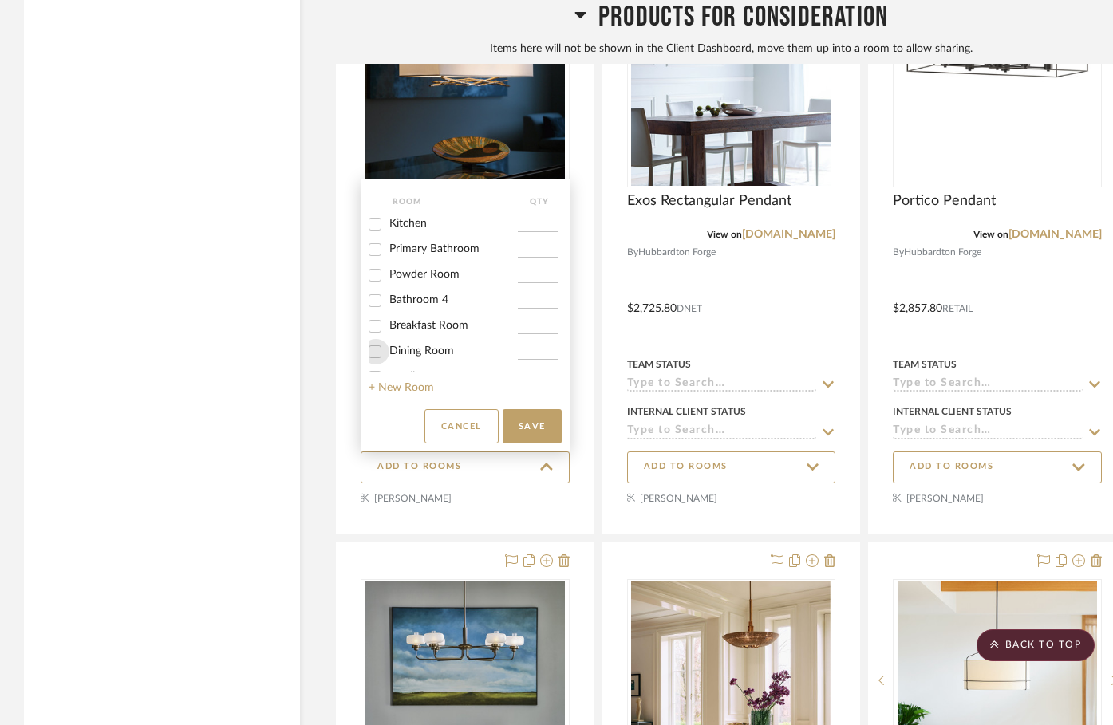
click at [371, 348] on input "Dining Room" at bounding box center [375, 352] width 26 height 26
checkbox input "true"
type input "1"
click at [517, 427] on button "Save" at bounding box center [532, 426] width 59 height 34
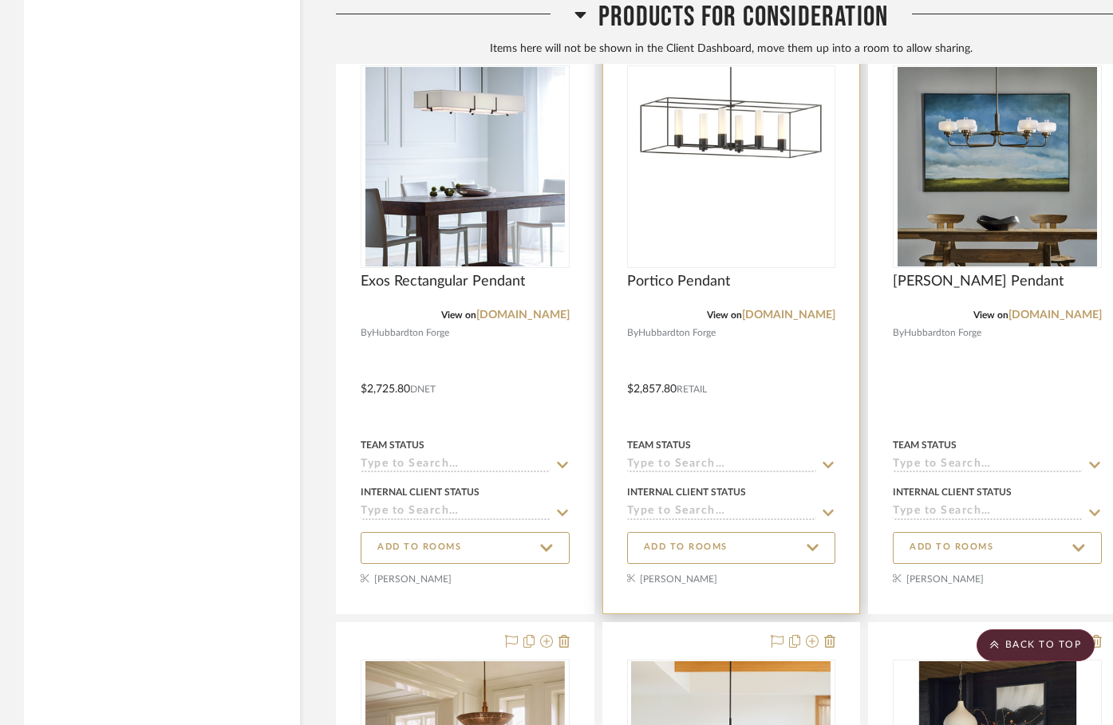
scroll to position [4001, 0]
click at [674, 541] on span "ADD TO ROOMS" at bounding box center [686, 547] width 84 height 14
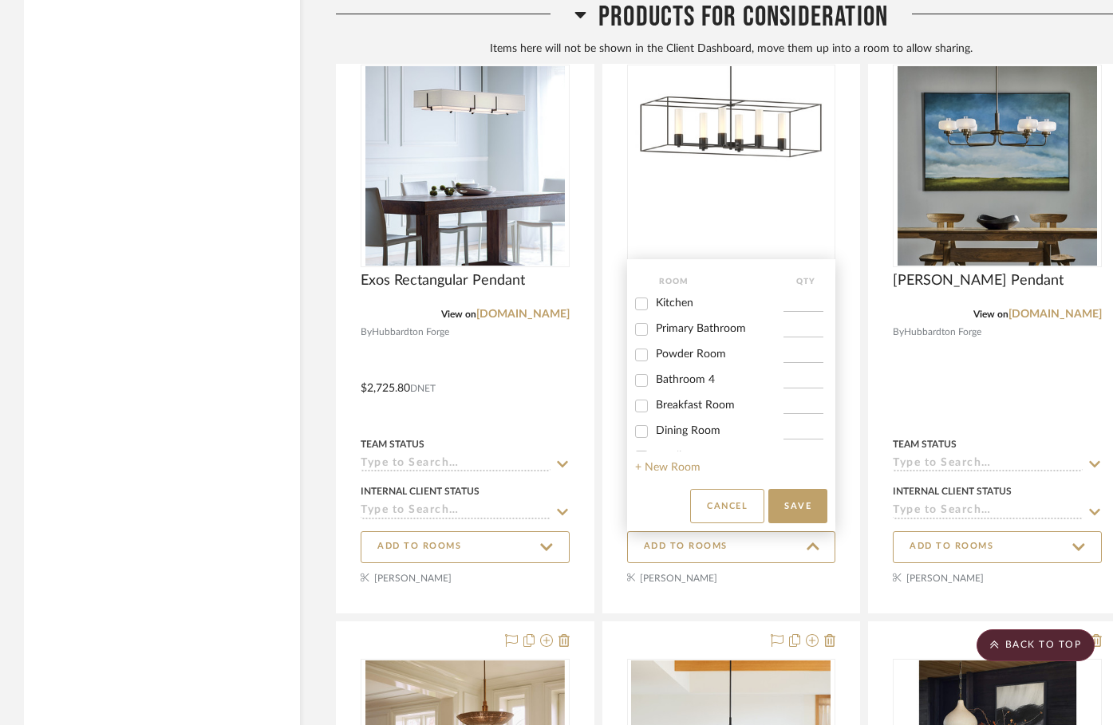
click at [634, 434] on project-rooms-select-list "Room QTY Kitchen Primary Bathroom Powder Room Bathroom 4 Breakfast Room Dining …" at bounding box center [731, 395] width 209 height 272
click at [642, 432] on input "Dining Room" at bounding box center [642, 432] width 26 height 26
checkbox input "true"
type input "1"
click at [804, 500] on button "Save" at bounding box center [797, 506] width 59 height 34
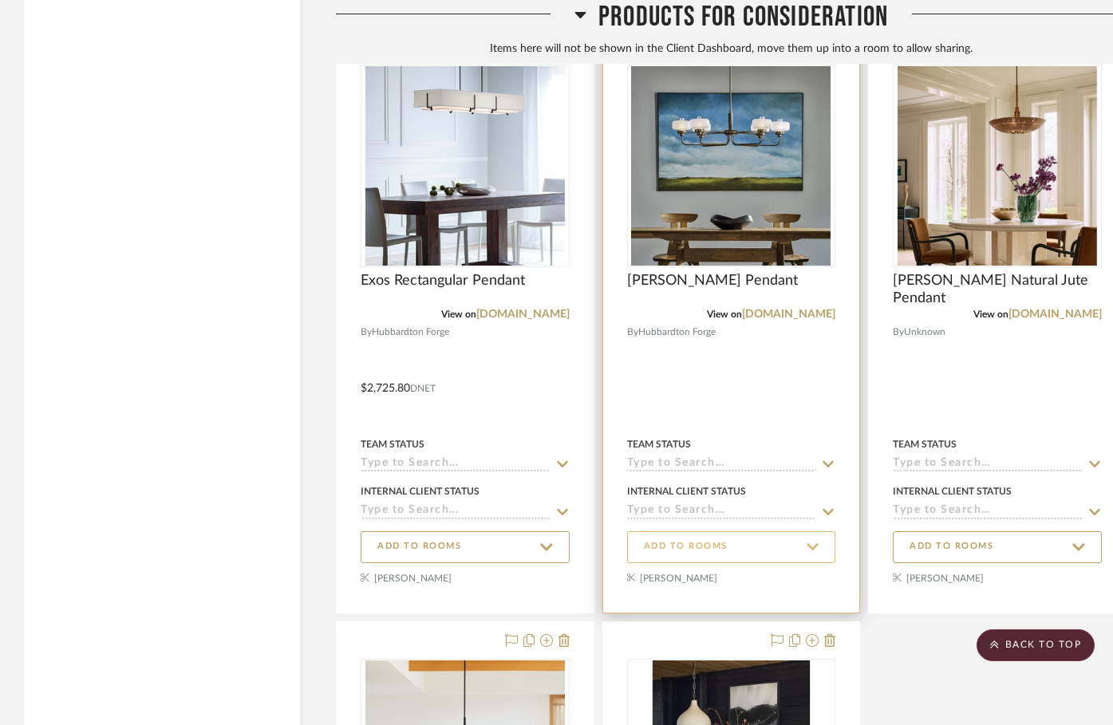
click at [687, 542] on span "ADD TO ROOMS" at bounding box center [686, 547] width 84 height 14
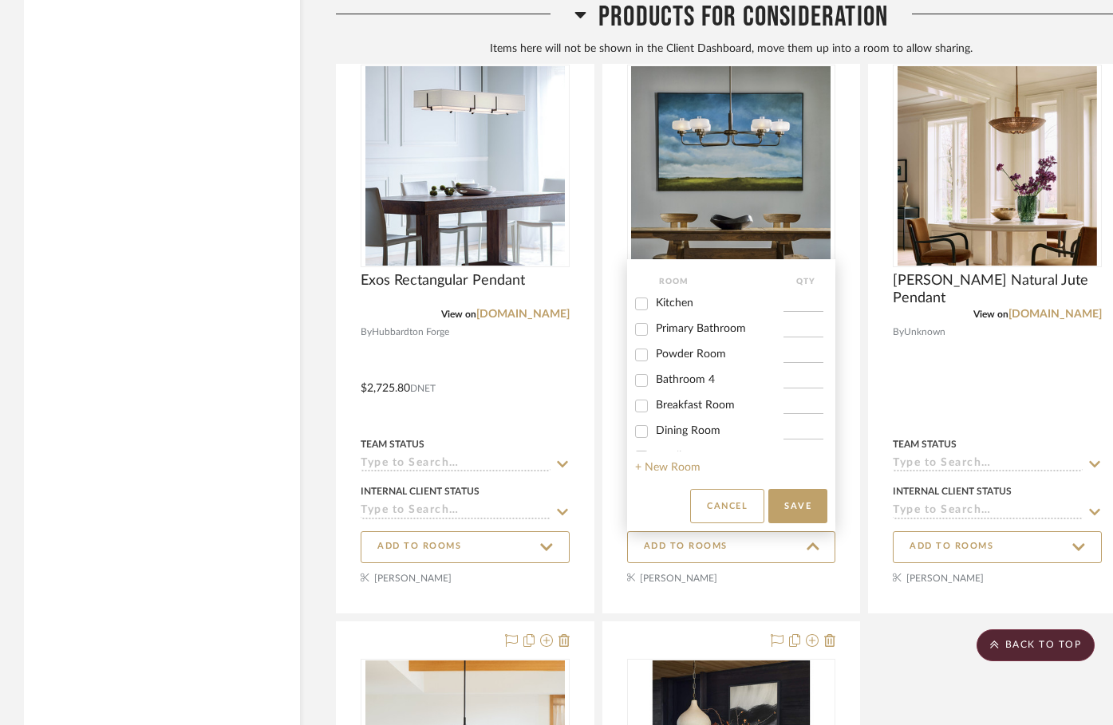
click at [644, 432] on input "Dining Room" at bounding box center [642, 432] width 26 height 26
checkbox input "true"
type input "1"
click at [796, 500] on button "Save" at bounding box center [797, 506] width 59 height 34
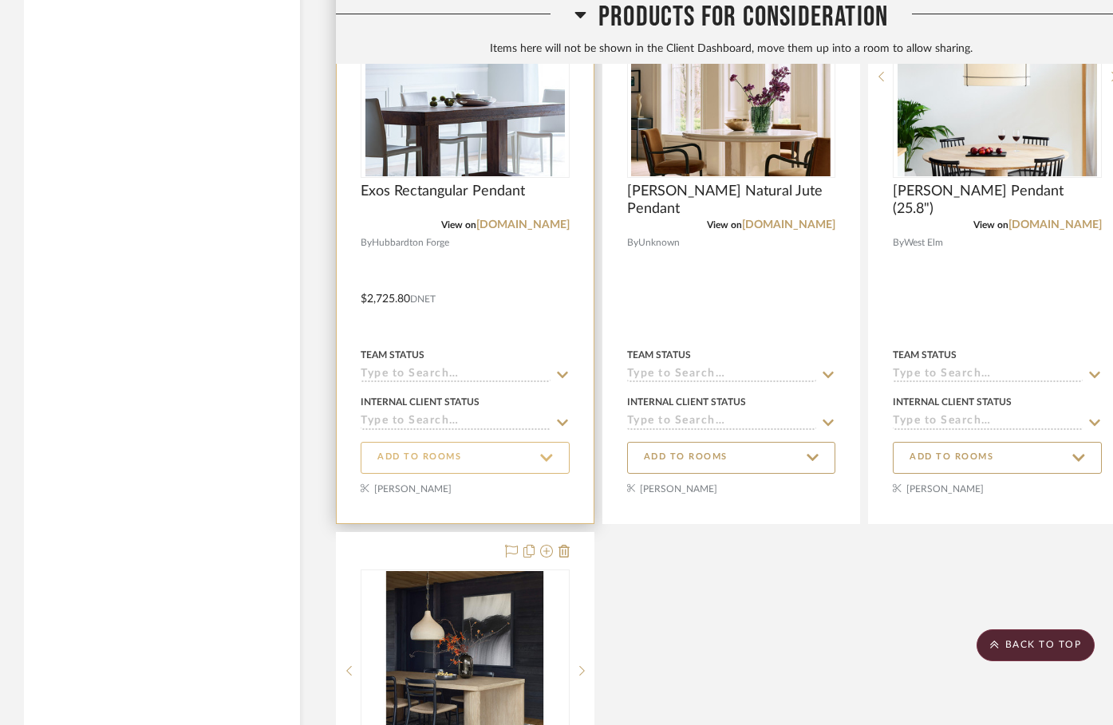
scroll to position [4798, 0]
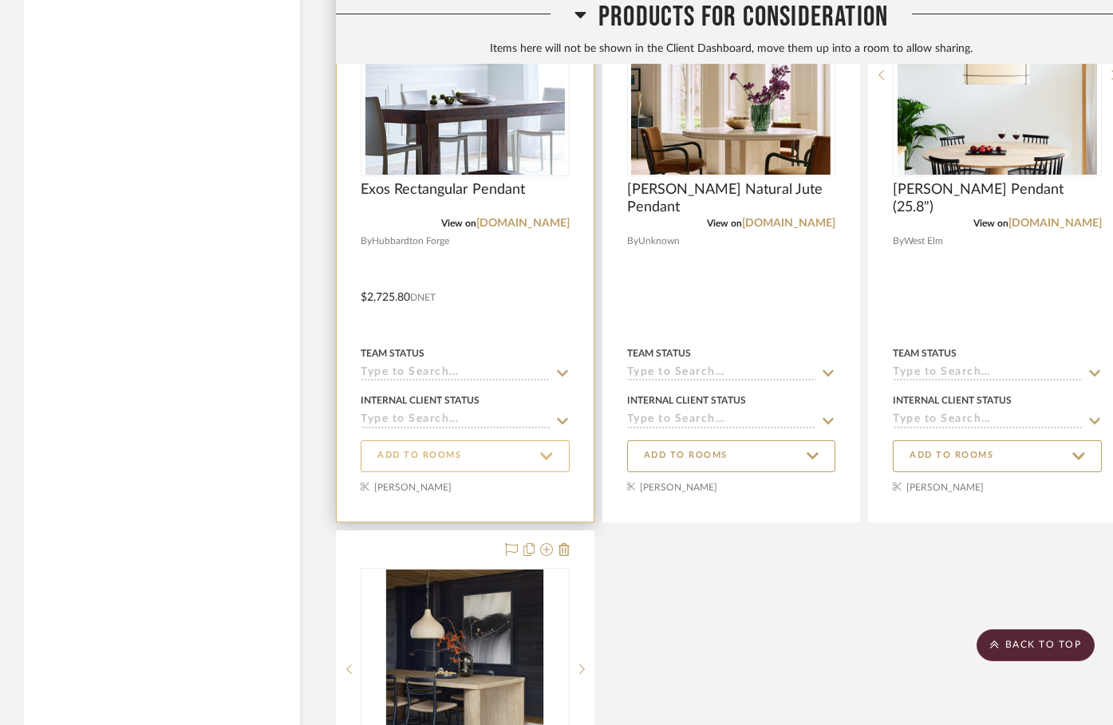
click at [444, 463] on span "ADD TO ROOMS" at bounding box center [465, 456] width 176 height 22
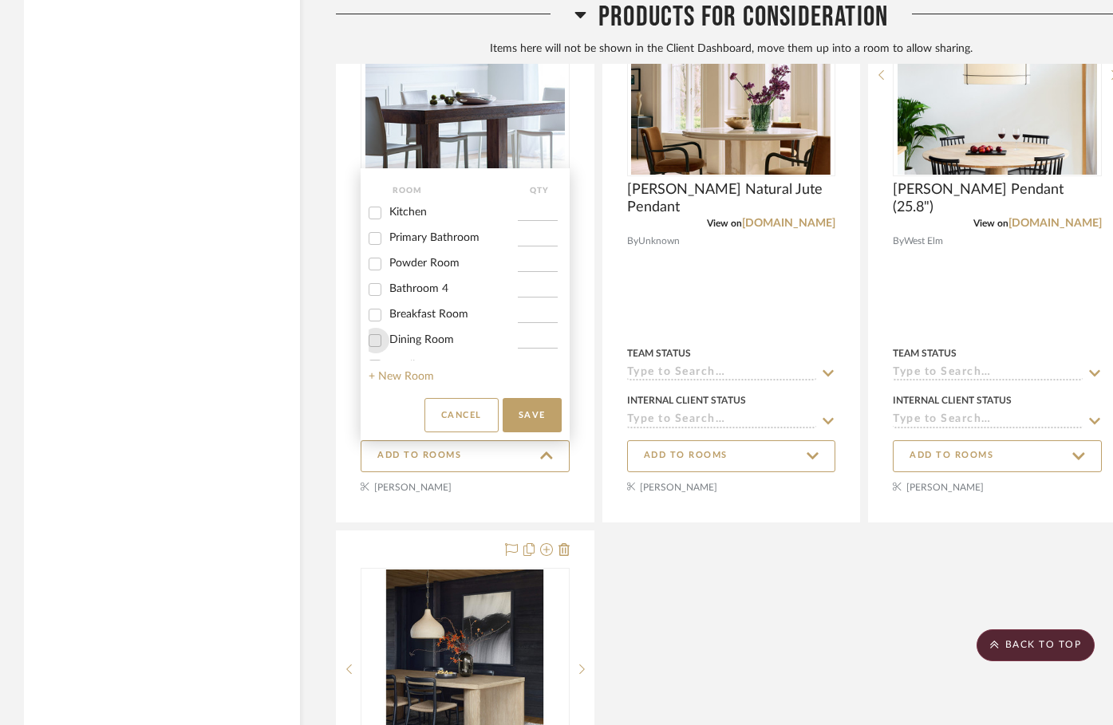
click at [377, 341] on input "Dining Room" at bounding box center [375, 341] width 26 height 26
checkbox input "true"
type input "1"
click at [535, 406] on button "Save" at bounding box center [532, 415] width 59 height 34
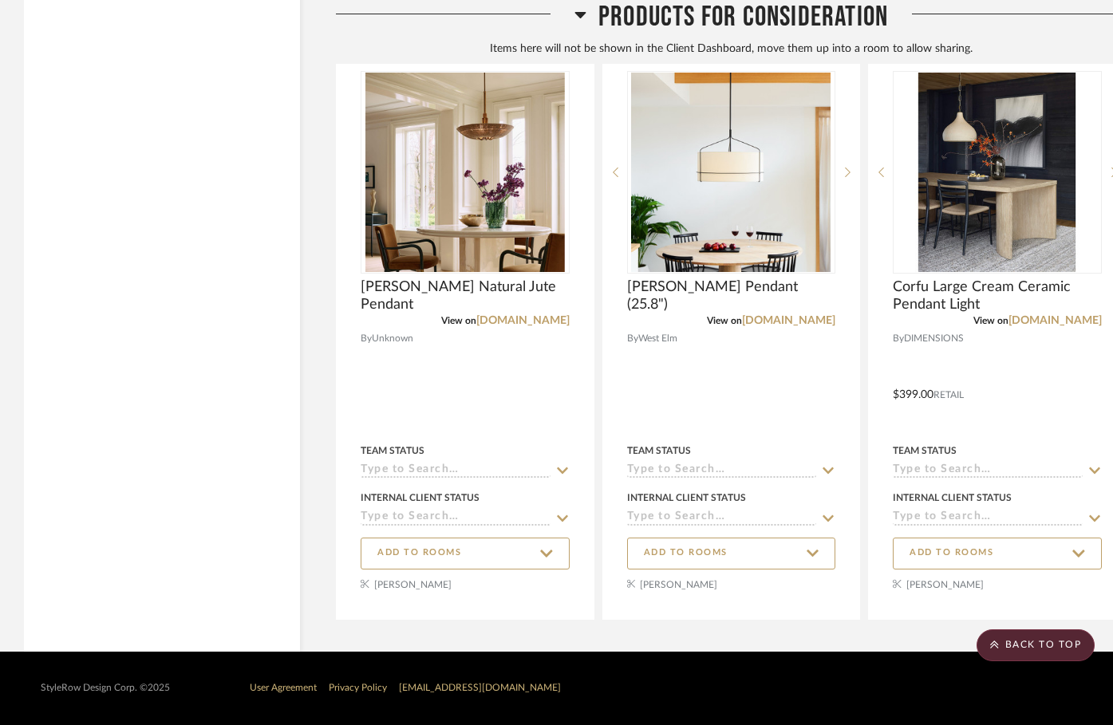
scroll to position [4701, 0]
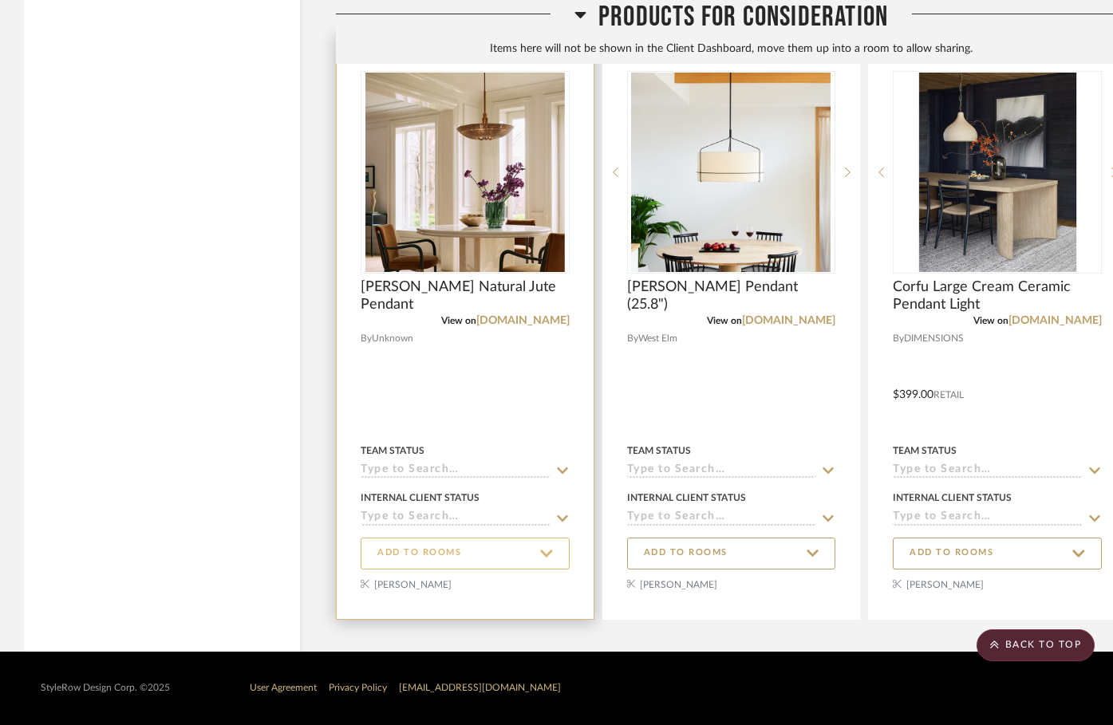
click at [440, 548] on span "ADD TO ROOMS" at bounding box center [419, 554] width 84 height 14
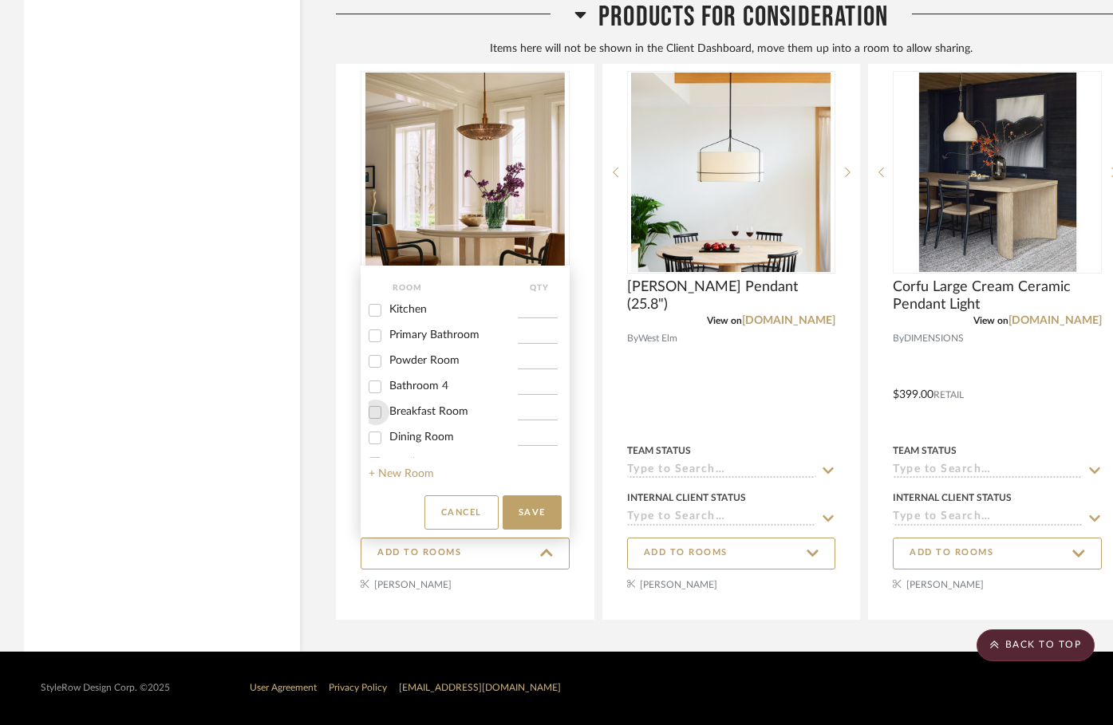
click at [379, 411] on input "Breakfast Room" at bounding box center [375, 413] width 26 height 26
checkbox input "true"
type input "1"
click at [561, 503] on button "Save" at bounding box center [532, 513] width 59 height 34
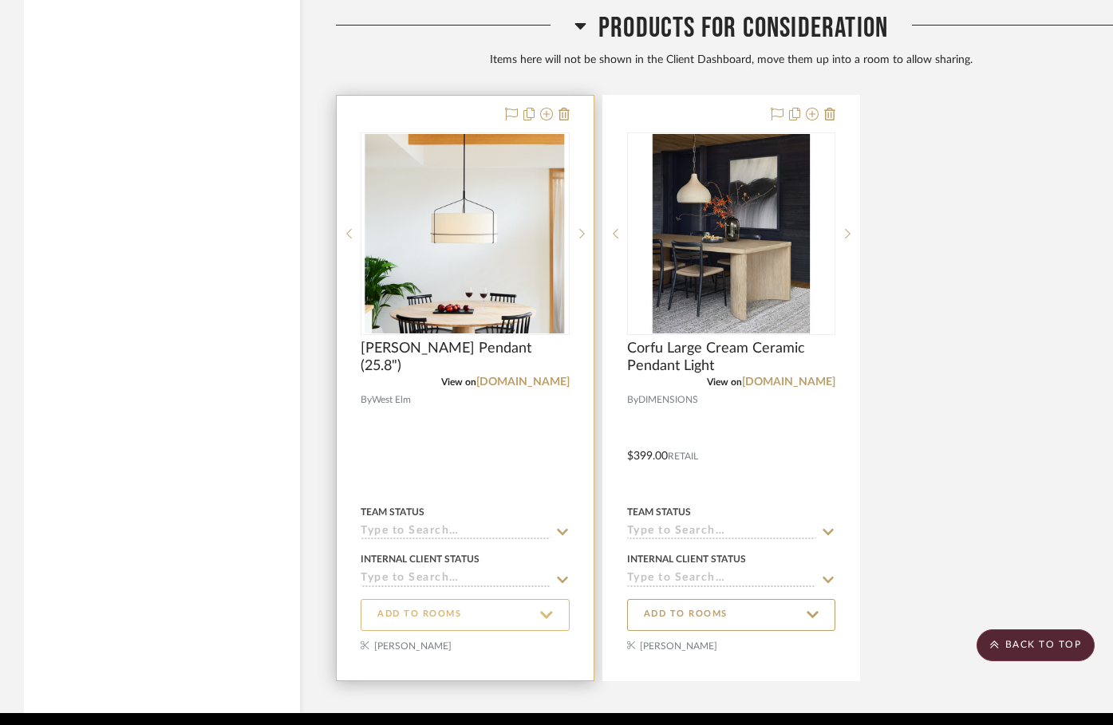
scroll to position [5259, 0]
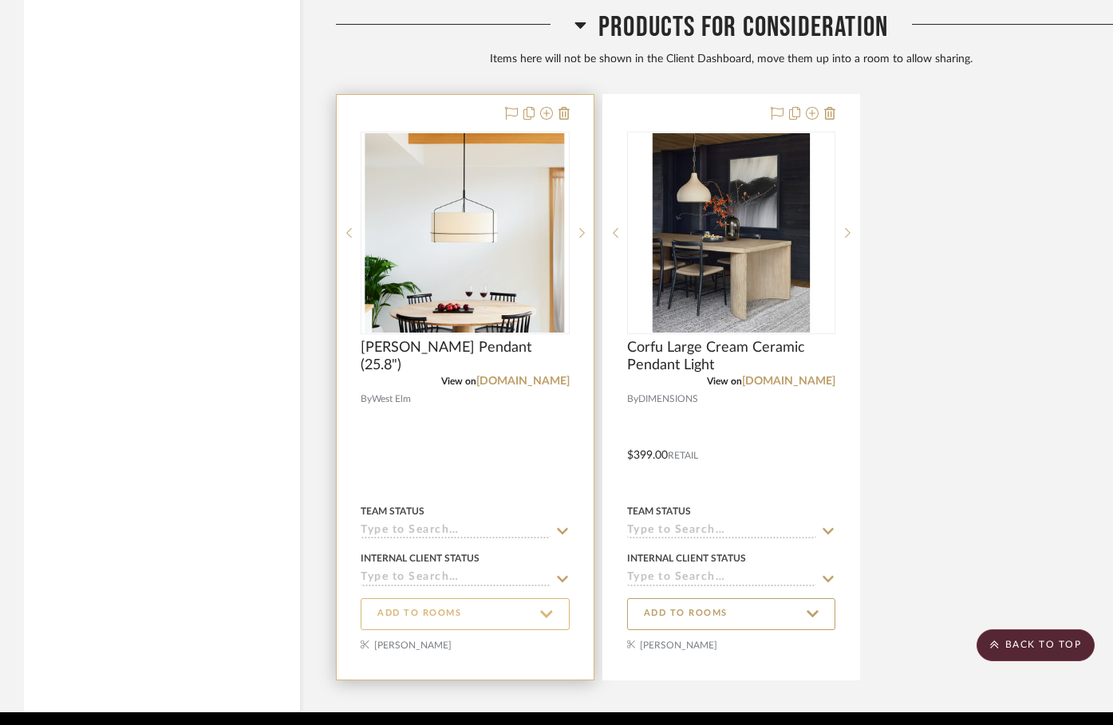
click at [430, 611] on span "ADD TO ROOMS" at bounding box center [419, 614] width 84 height 14
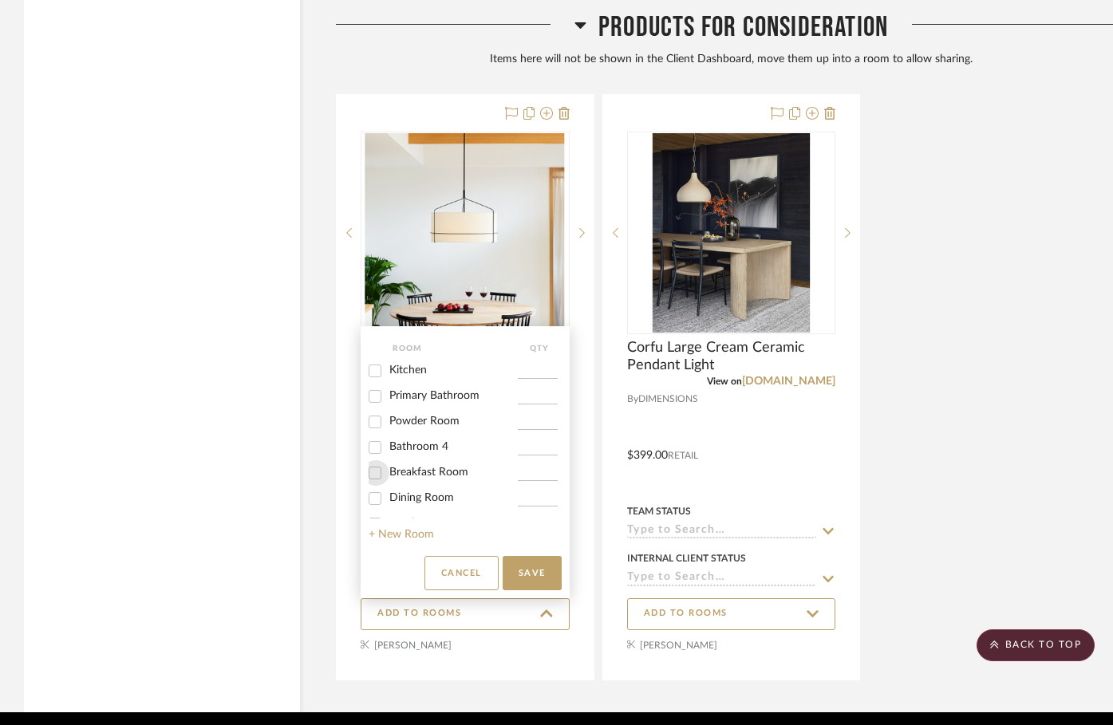
click at [381, 468] on input "Breakfast Room" at bounding box center [375, 473] width 26 height 26
checkbox input "true"
type input "1"
click at [538, 566] on button "Save" at bounding box center [532, 573] width 59 height 34
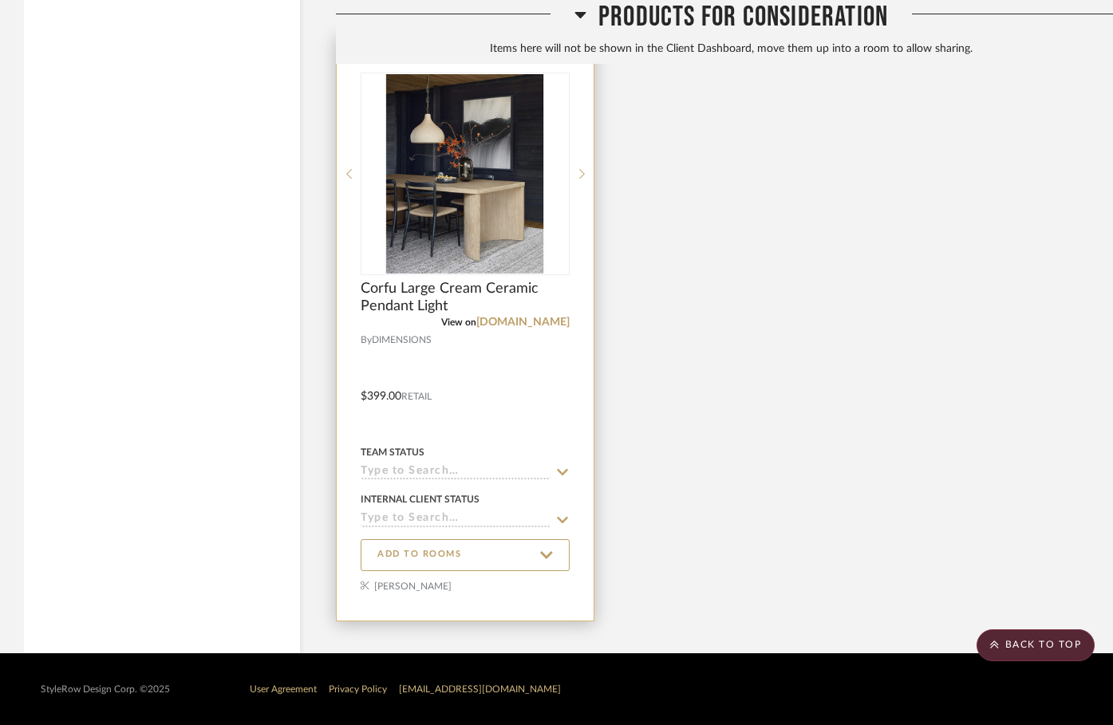
scroll to position [5320, 0]
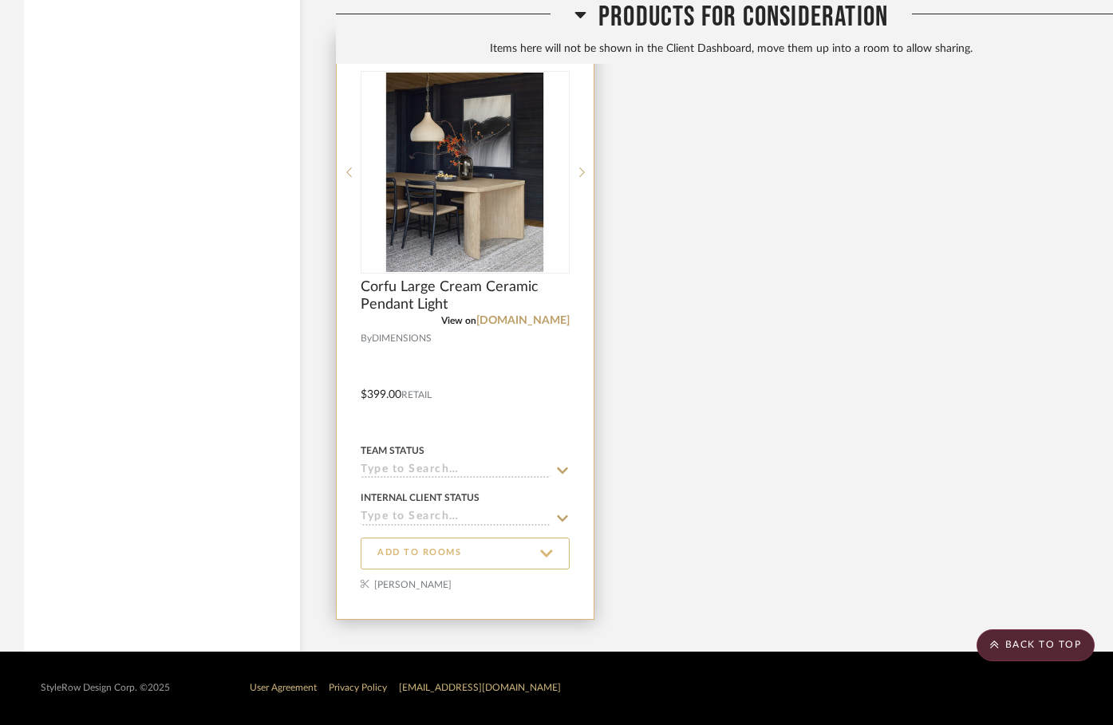
click at [411, 549] on span "ADD TO ROOMS" at bounding box center [419, 554] width 84 height 14
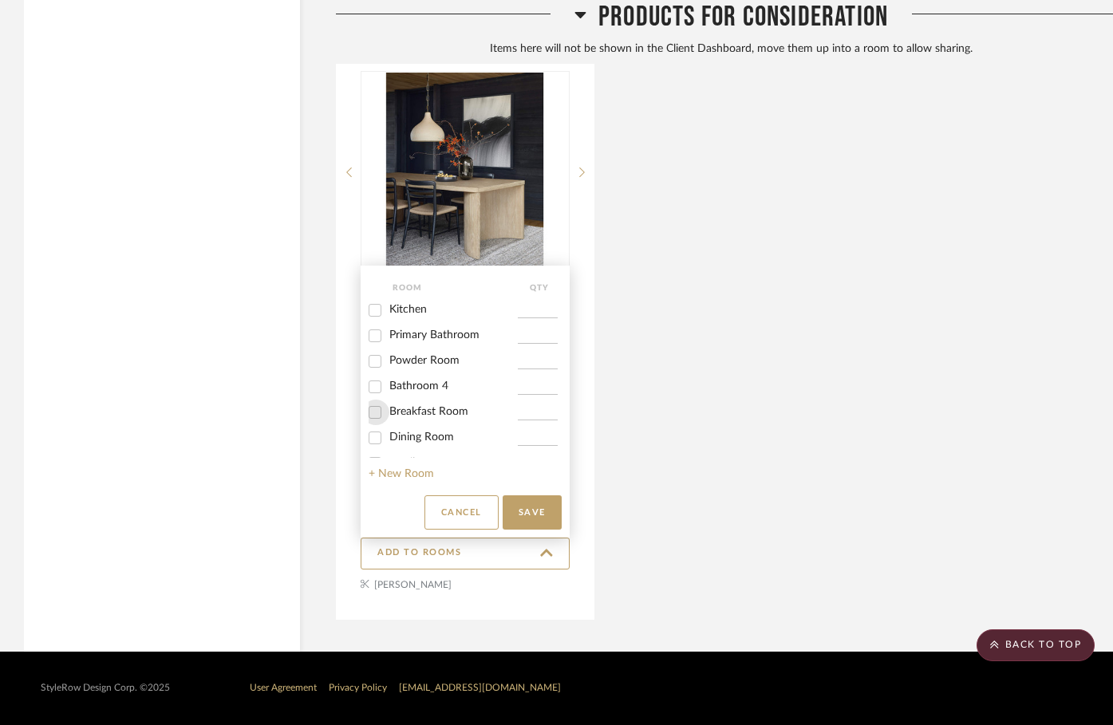
click at [375, 412] on input "Breakfast Room" at bounding box center [375, 413] width 26 height 26
checkbox input "true"
type input "1"
click at [539, 502] on button "Save" at bounding box center [532, 513] width 59 height 34
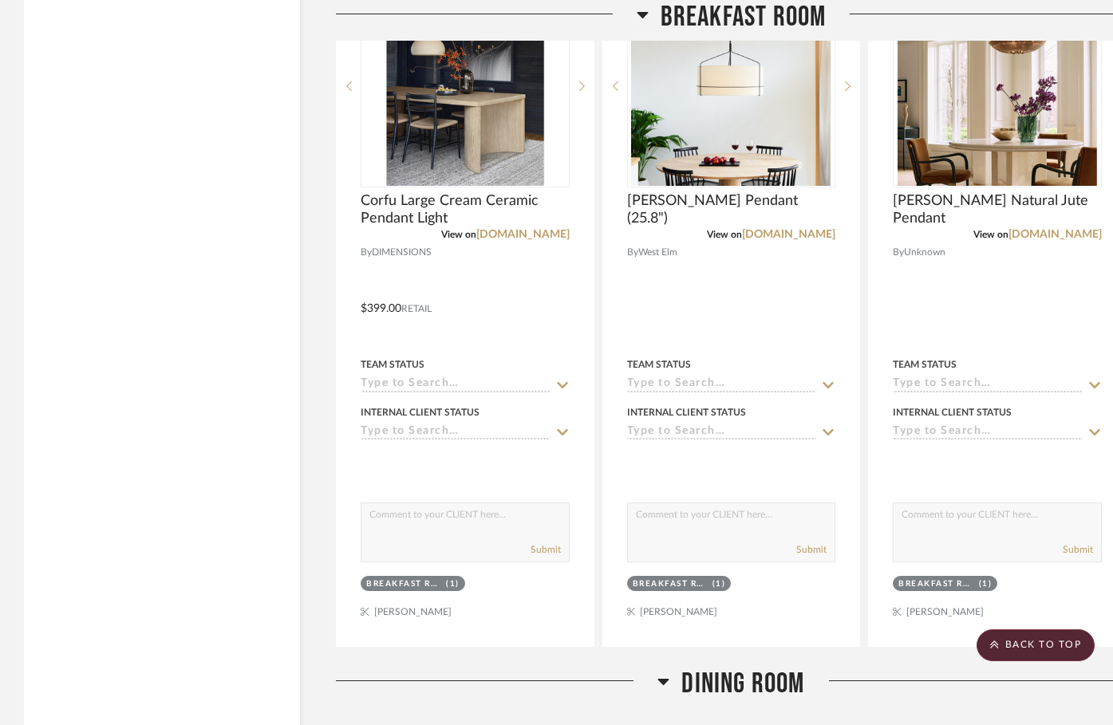
scroll to position [2158, 0]
click at [660, 677] on icon at bounding box center [664, 682] width 12 height 19
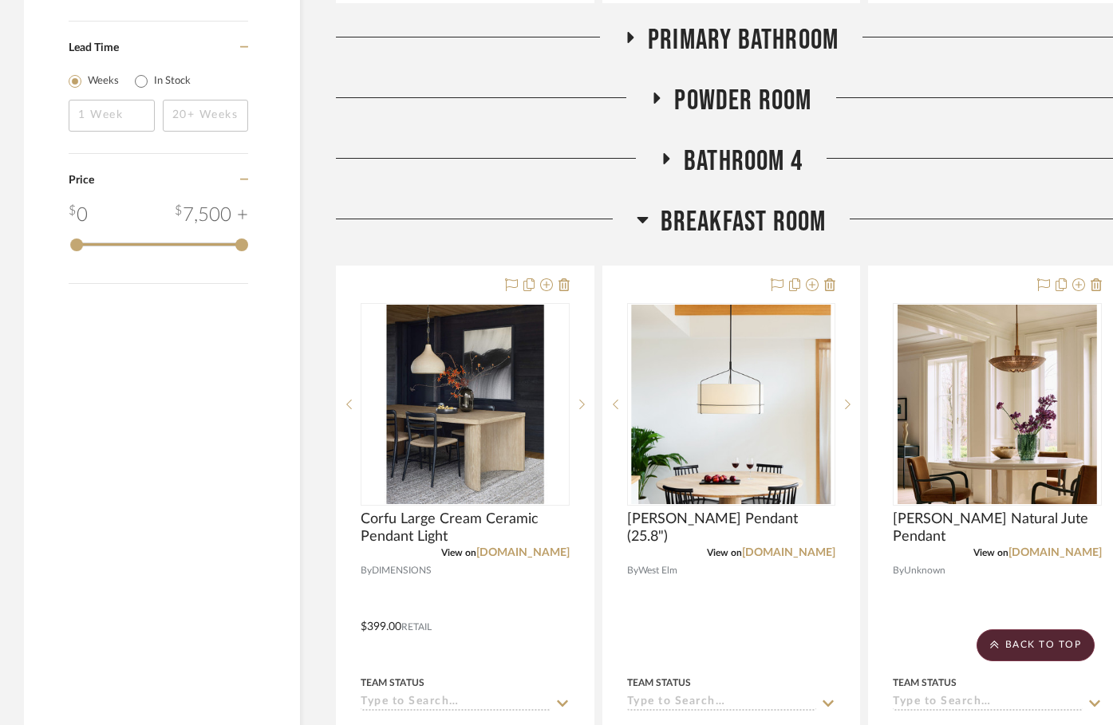
scroll to position [1839, 0]
click at [640, 223] on icon at bounding box center [643, 220] width 12 height 19
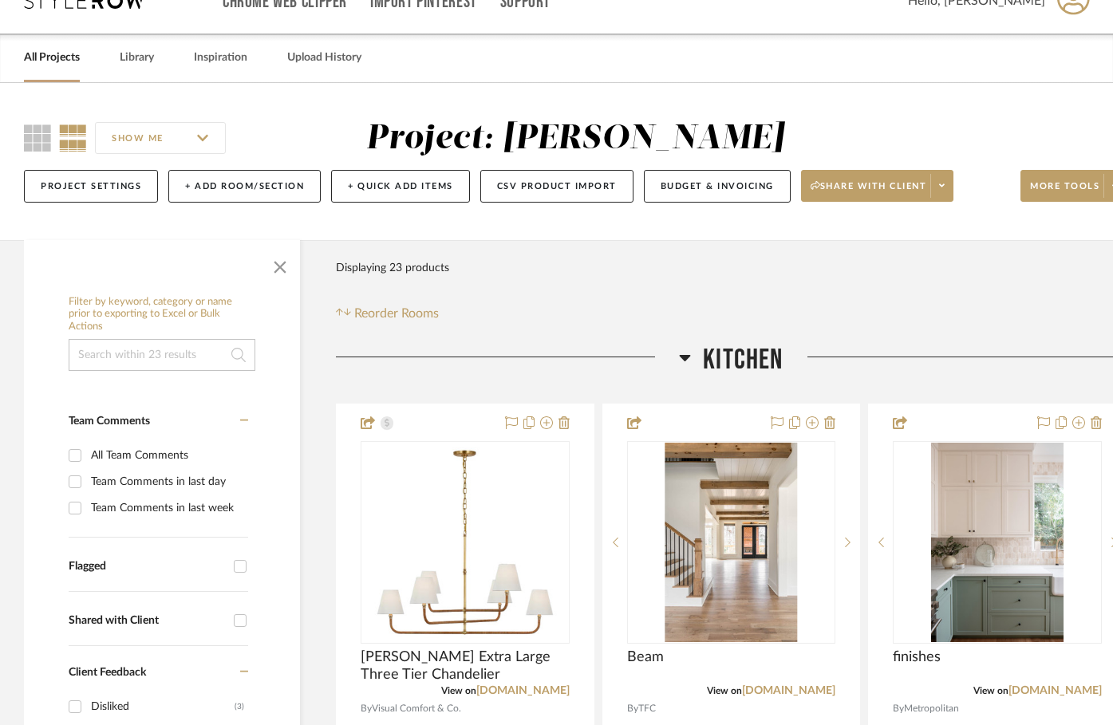
scroll to position [0, 0]
